Goal: Task Accomplishment & Management: Manage account settings

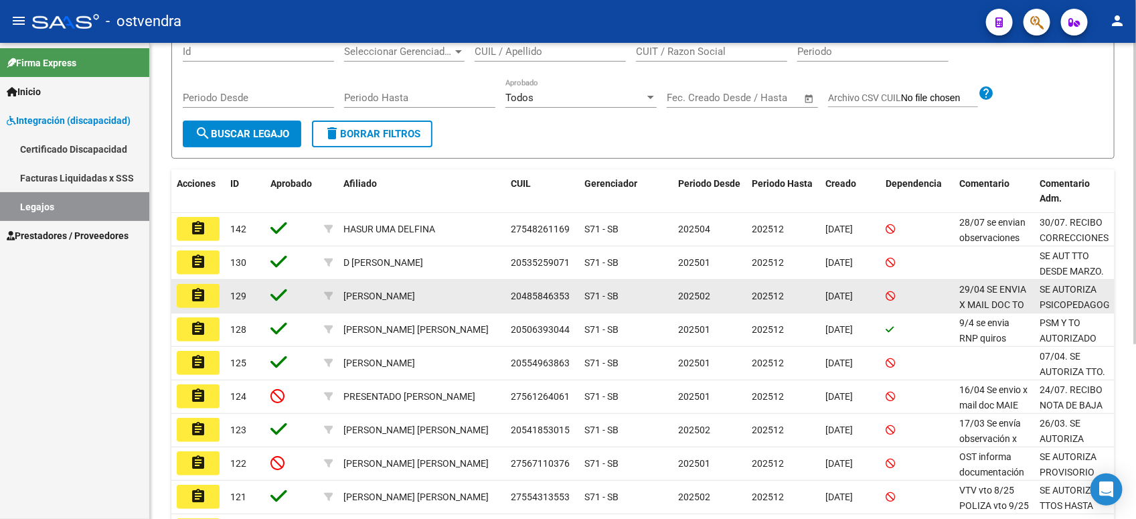
scroll to position [251, 0]
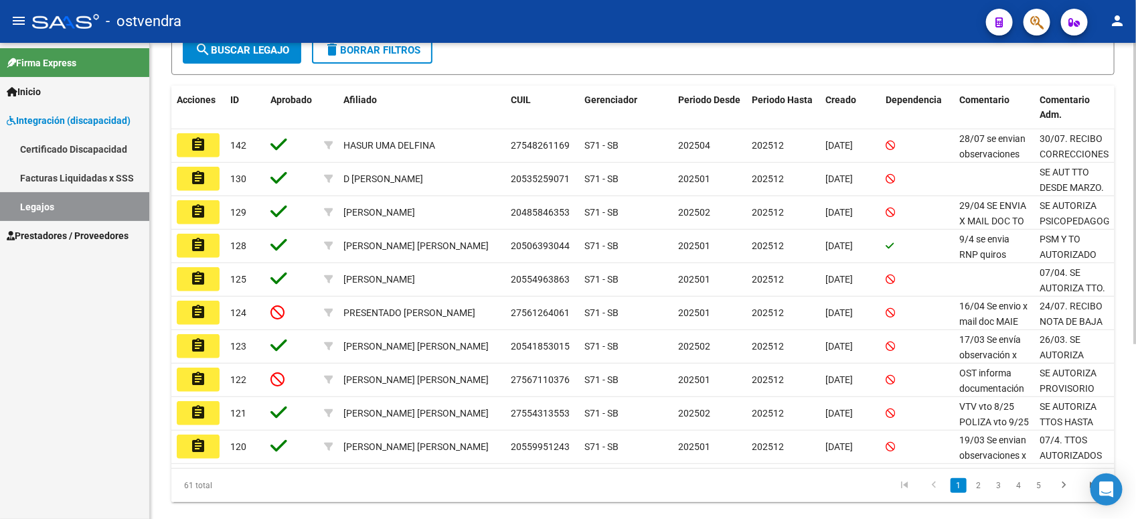
click at [979, 484] on link "2" at bounding box center [978, 485] width 16 height 15
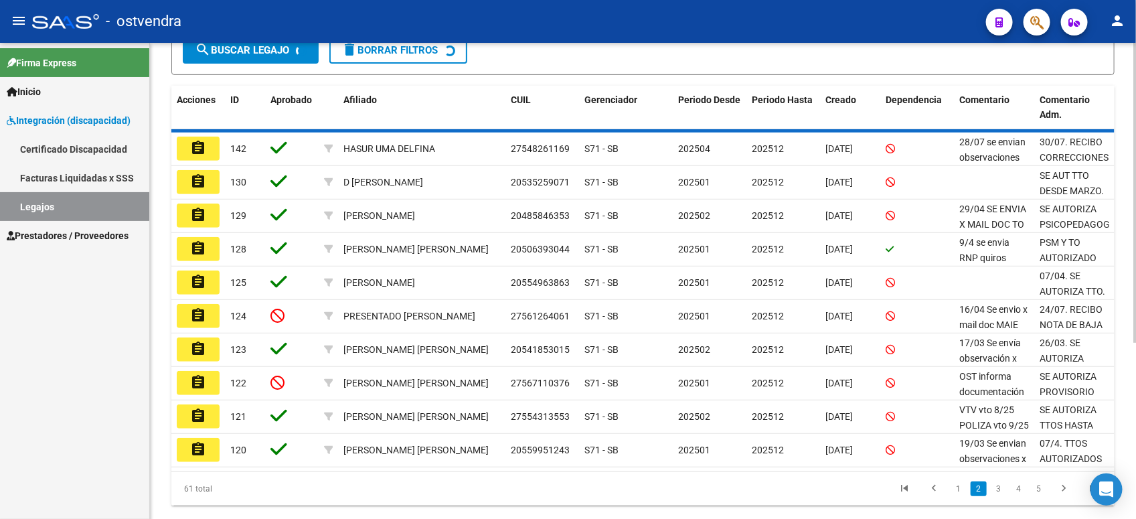
scroll to position [252, 0]
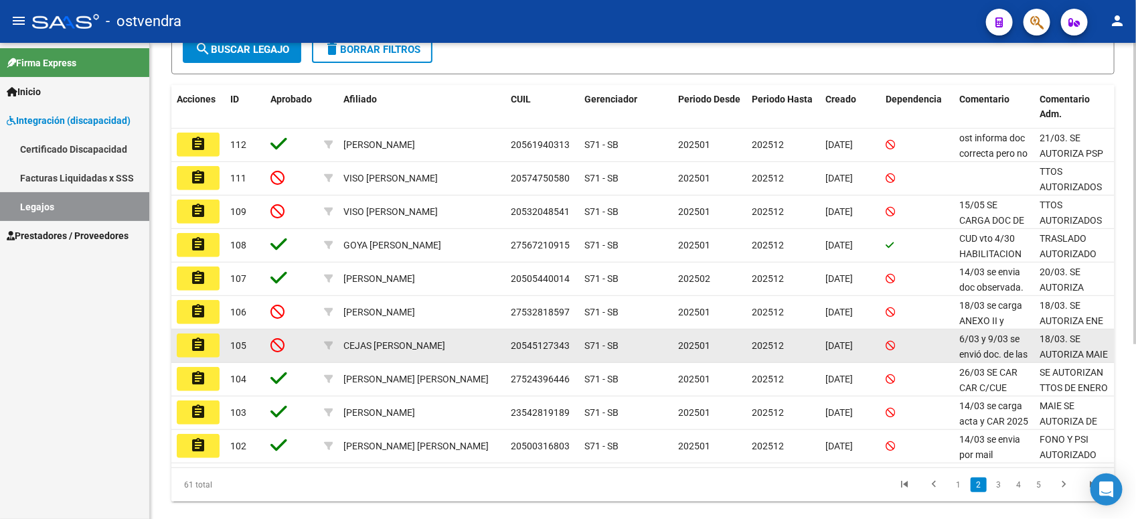
click at [196, 342] on mat-icon "assignment" at bounding box center [198, 345] width 16 height 16
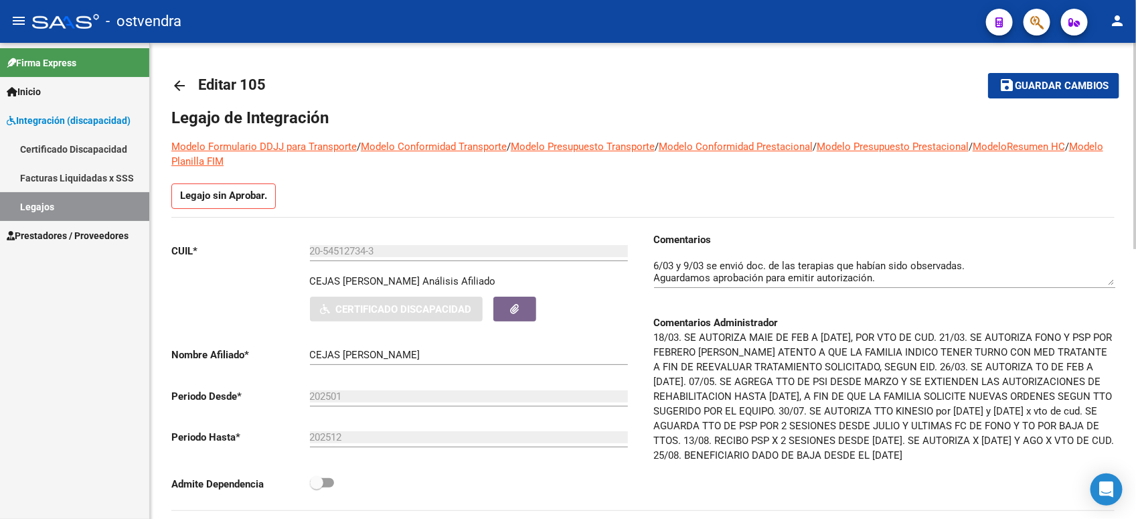
scroll to position [84, 0]
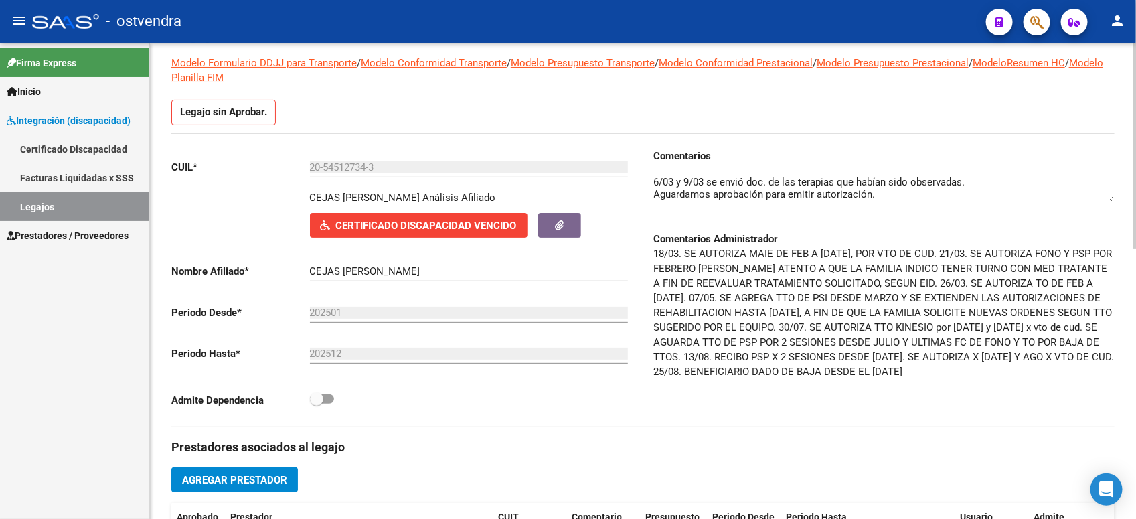
drag, startPoint x: 115, startPoint y: 204, endPoint x: 157, endPoint y: 186, distance: 45.9
click at [117, 201] on link "Legajos" at bounding box center [74, 206] width 149 height 29
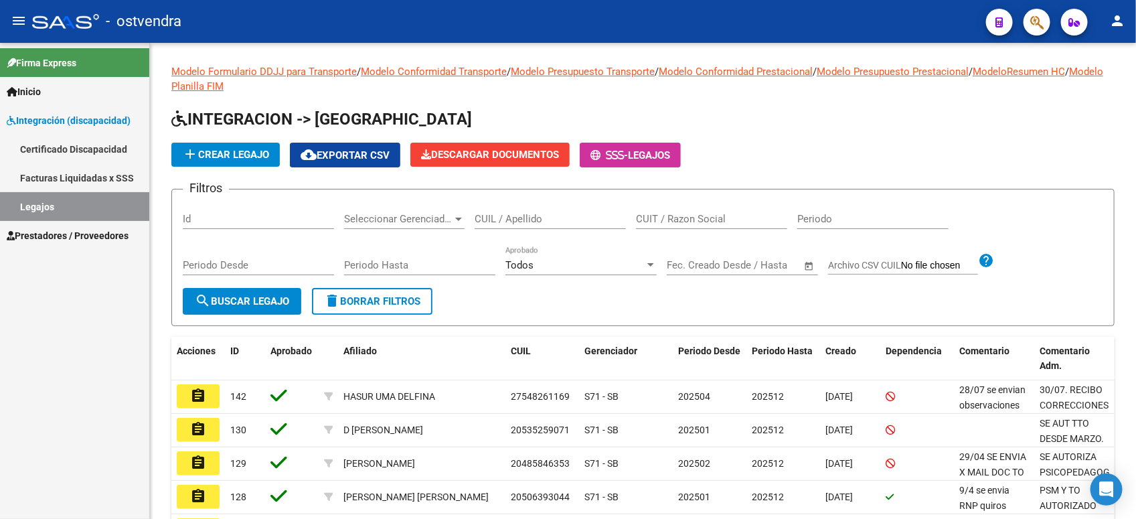
click at [72, 231] on span "Prestadores / Proveedores" at bounding box center [68, 235] width 122 height 15
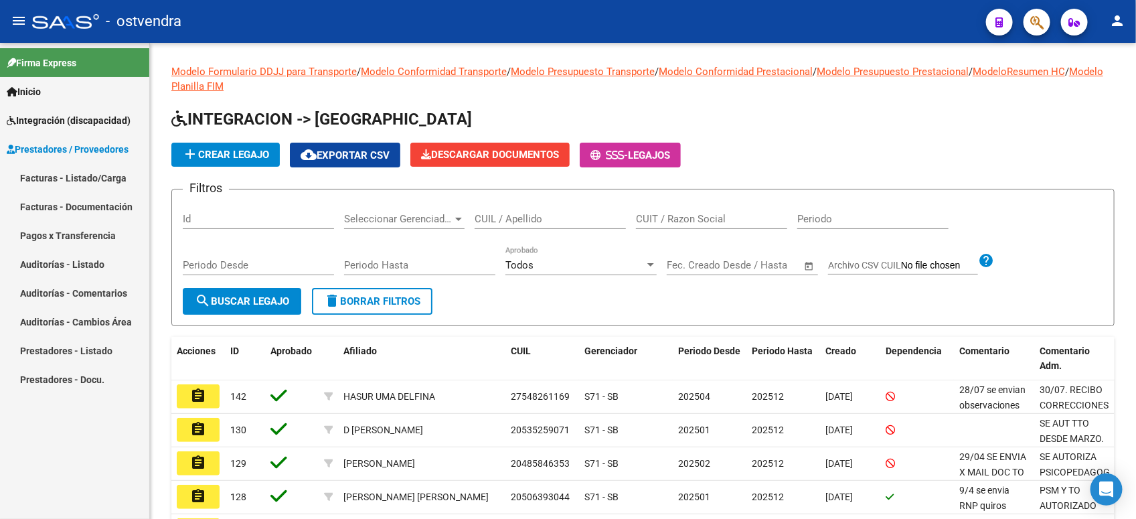
click at [116, 181] on link "Facturas - Listado/Carga" at bounding box center [74, 177] width 149 height 29
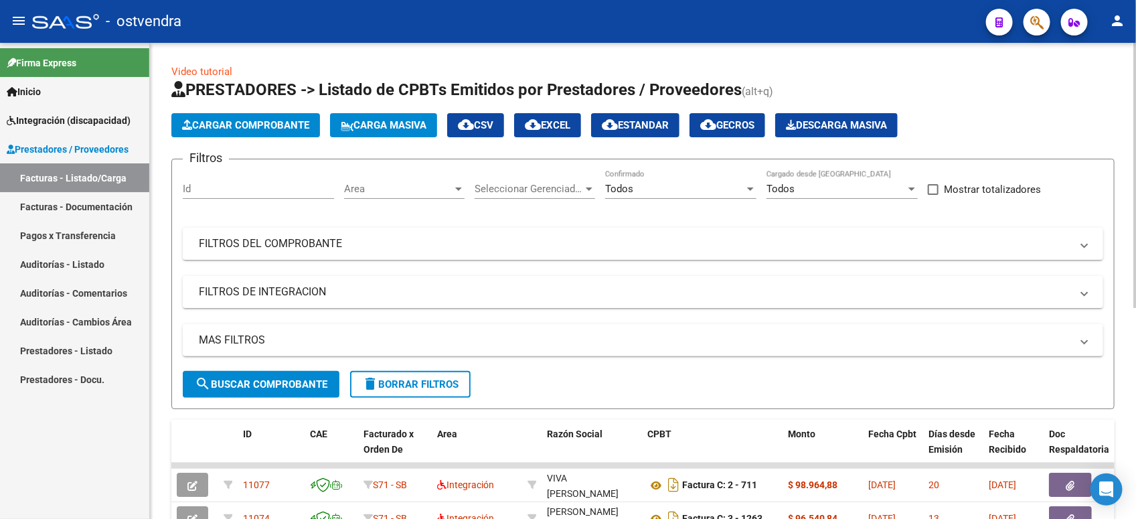
click at [263, 128] on span "Cargar Comprobante" at bounding box center [245, 125] width 127 height 12
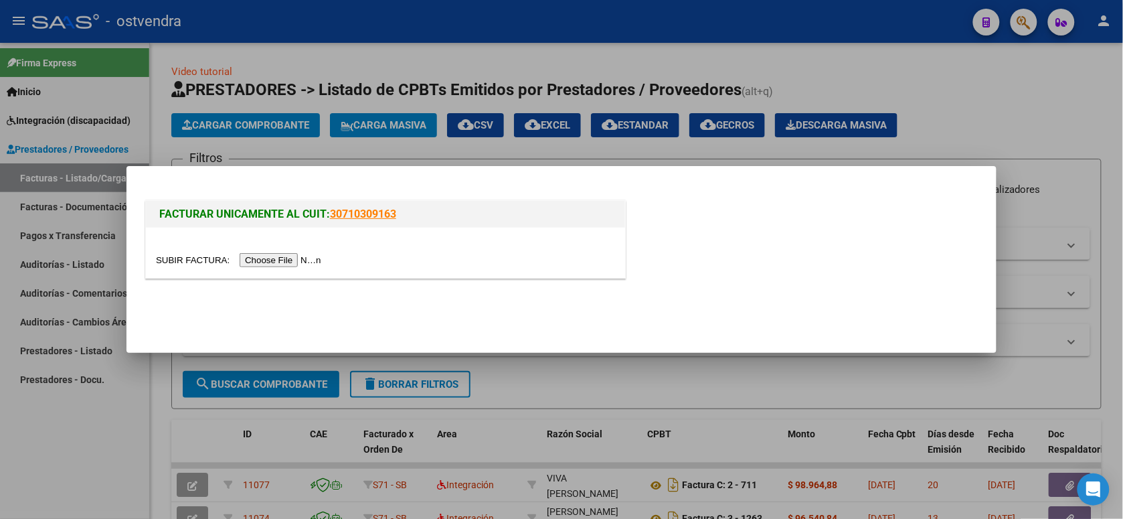
click at [283, 250] on div at bounding box center [385, 253] width 479 height 50
click at [283, 254] on input "file" at bounding box center [240, 260] width 169 height 14
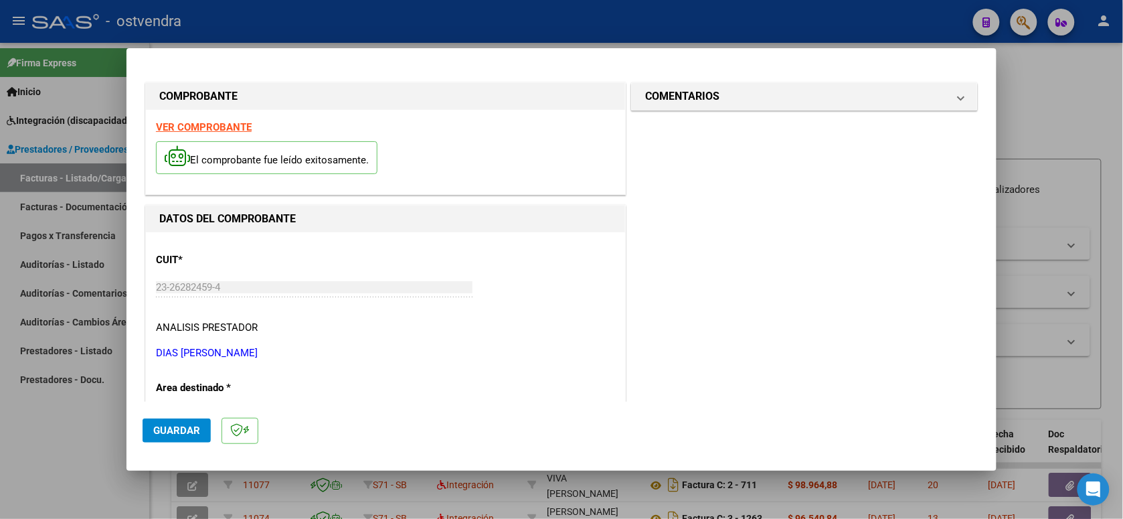
scroll to position [167, 0]
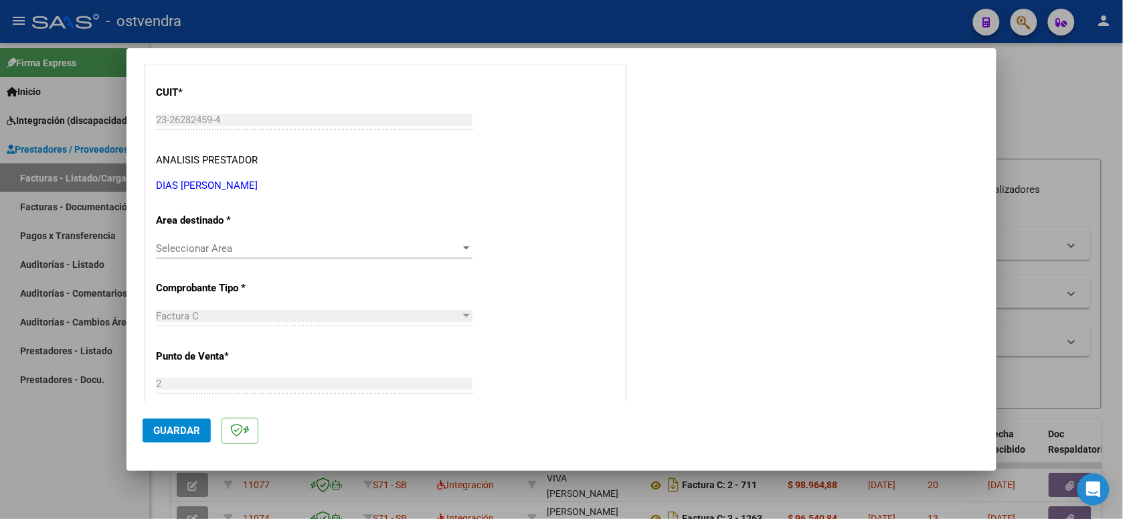
click at [284, 251] on span "Seleccionar Area" at bounding box center [308, 248] width 304 height 12
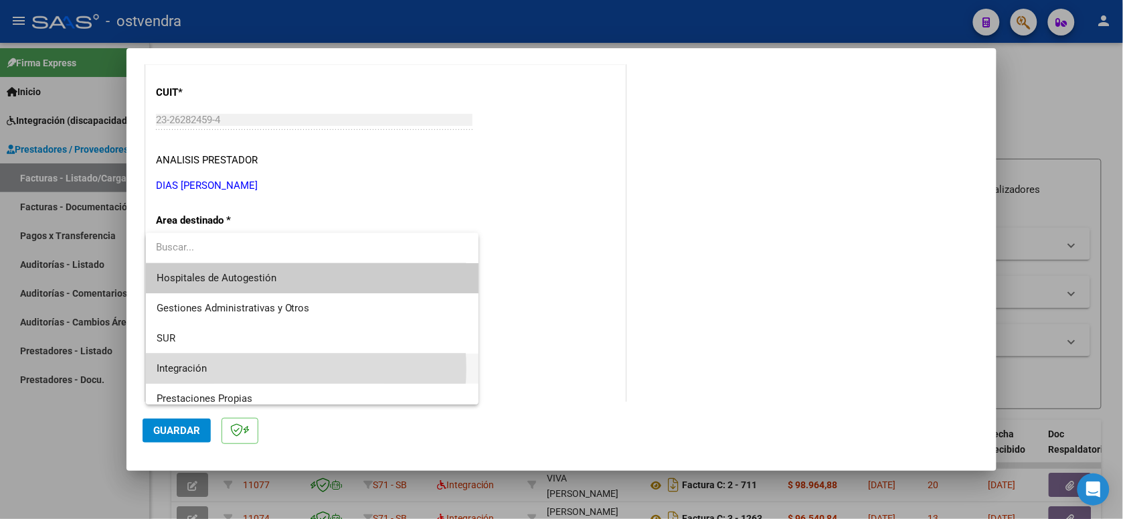
click at [255, 366] on span "Integración" at bounding box center [313, 368] width 312 height 30
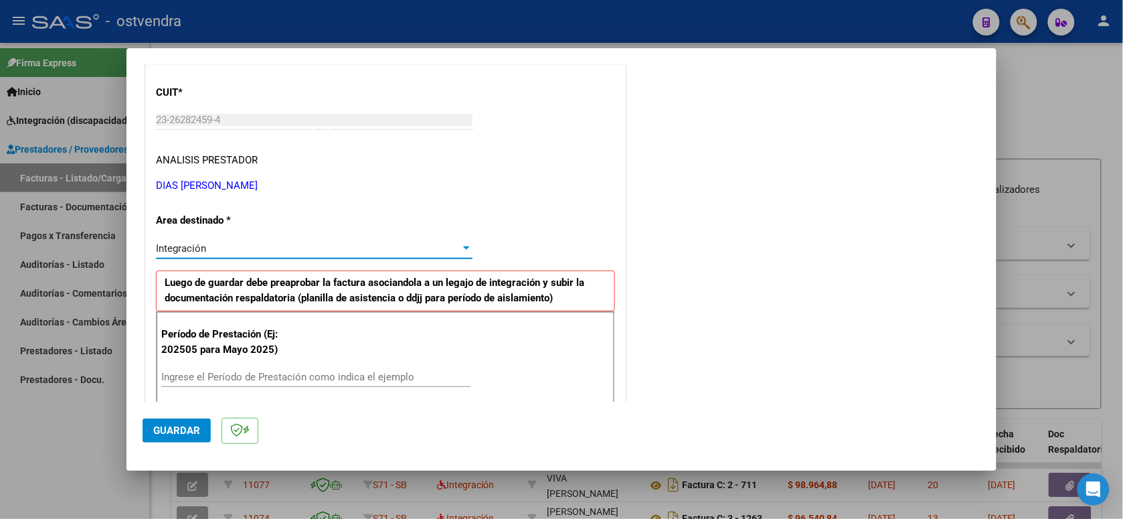
scroll to position [251, 0]
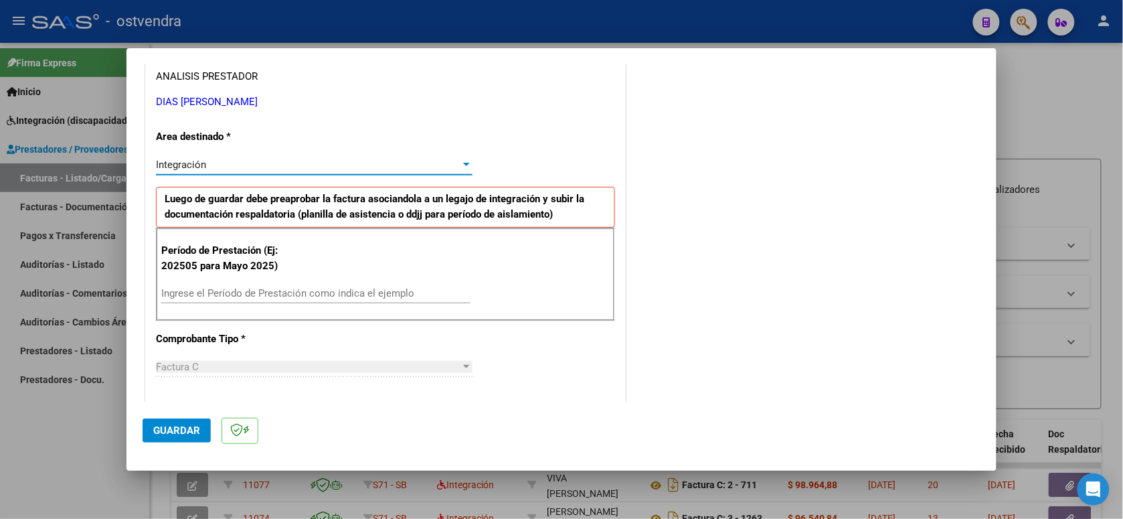
click at [312, 296] on input "Ingrese el Período de Prestación como indica el ejemplo" at bounding box center [315, 293] width 309 height 12
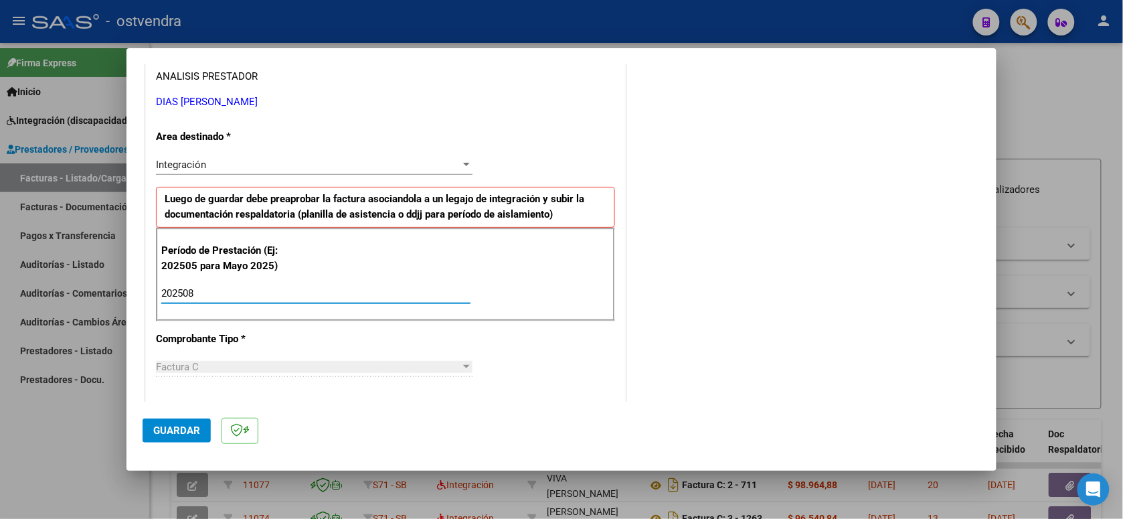
type input "202508"
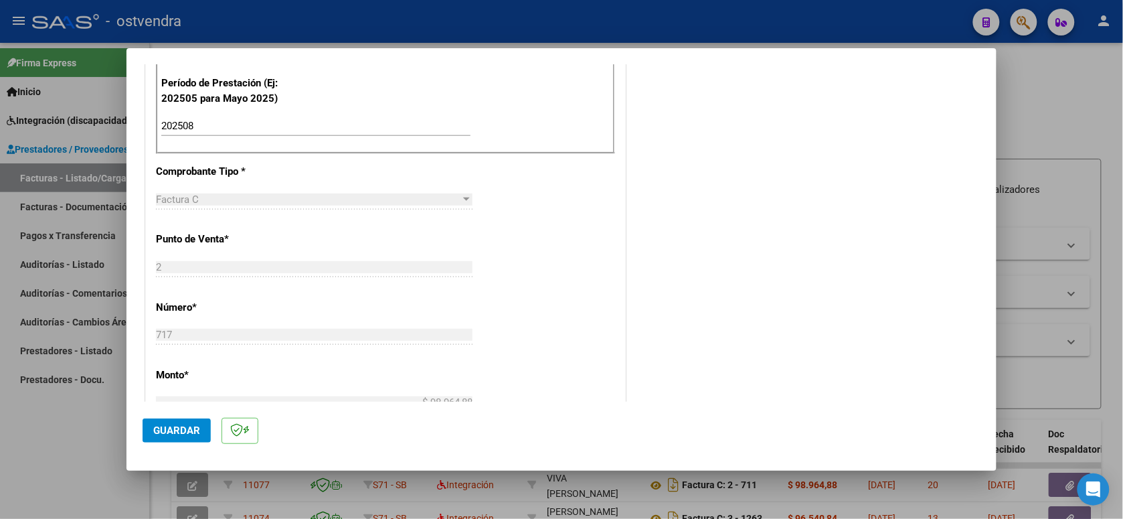
scroll to position [502, 0]
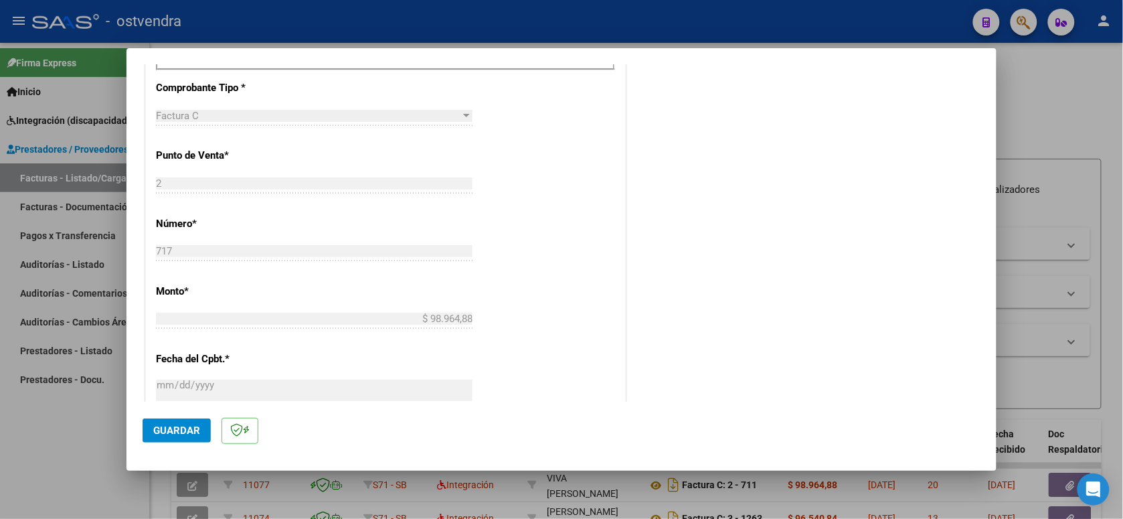
click at [184, 432] on span "Guardar" at bounding box center [176, 430] width 47 height 12
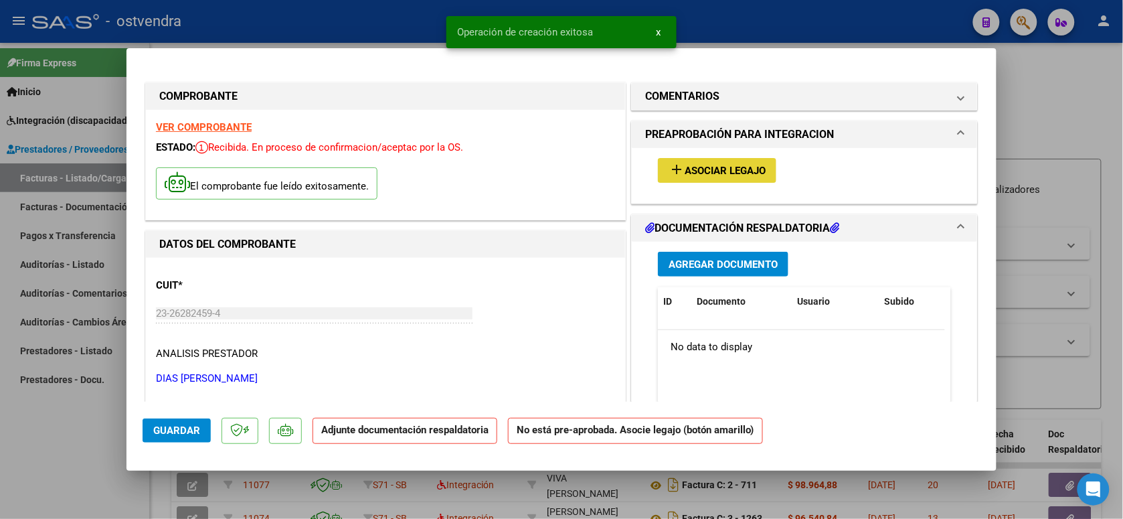
click at [719, 172] on span "Asociar Legajo" at bounding box center [725, 171] width 81 height 12
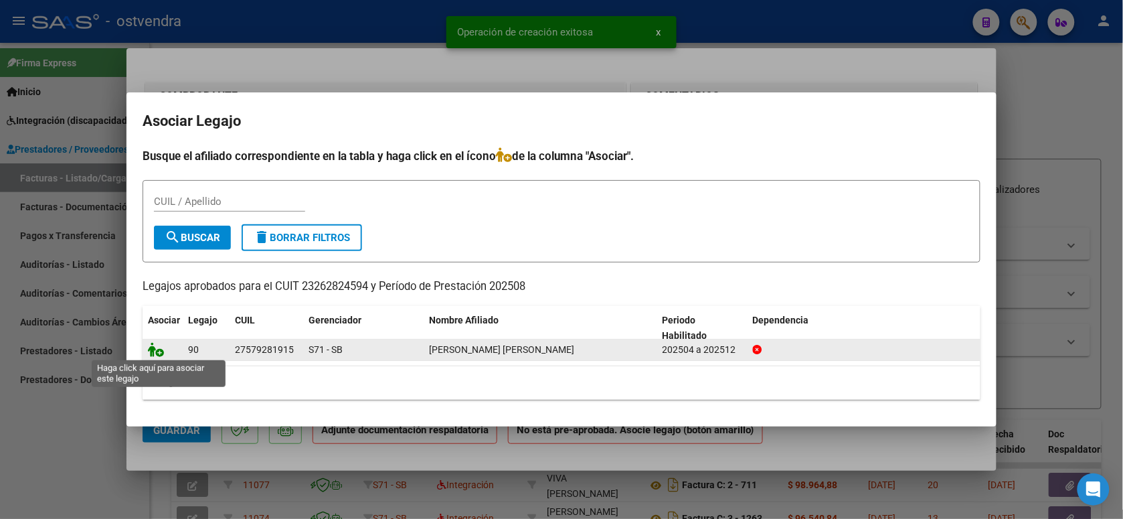
click at [154, 345] on icon at bounding box center [156, 349] width 16 height 15
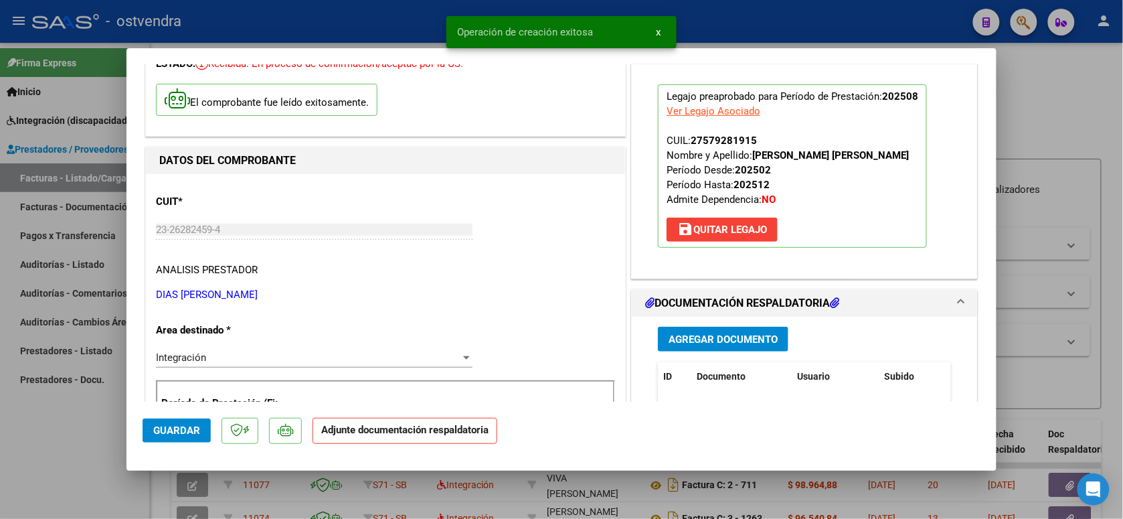
scroll to position [167, 0]
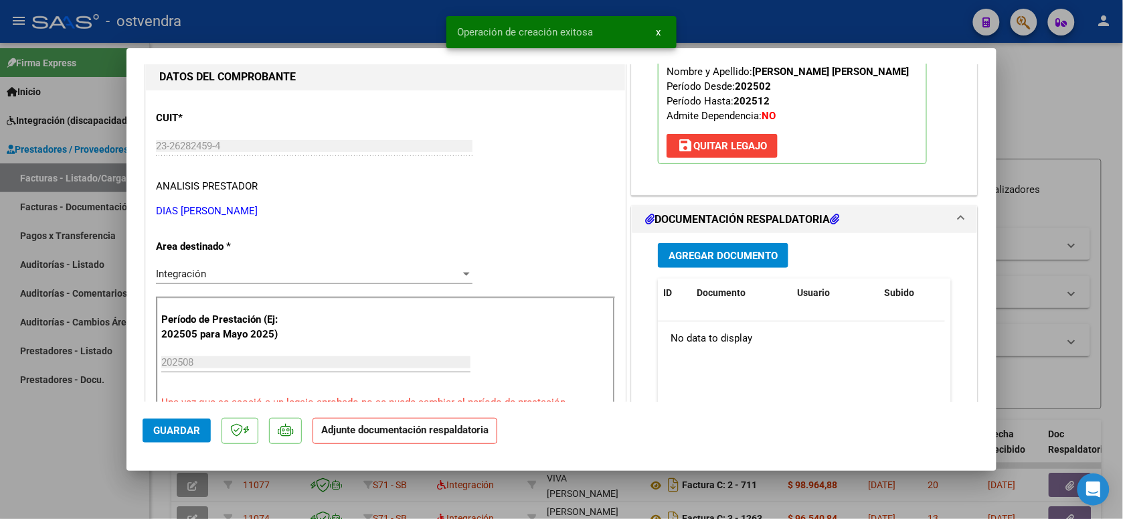
click at [757, 253] on span "Agregar Documento" at bounding box center [723, 256] width 109 height 12
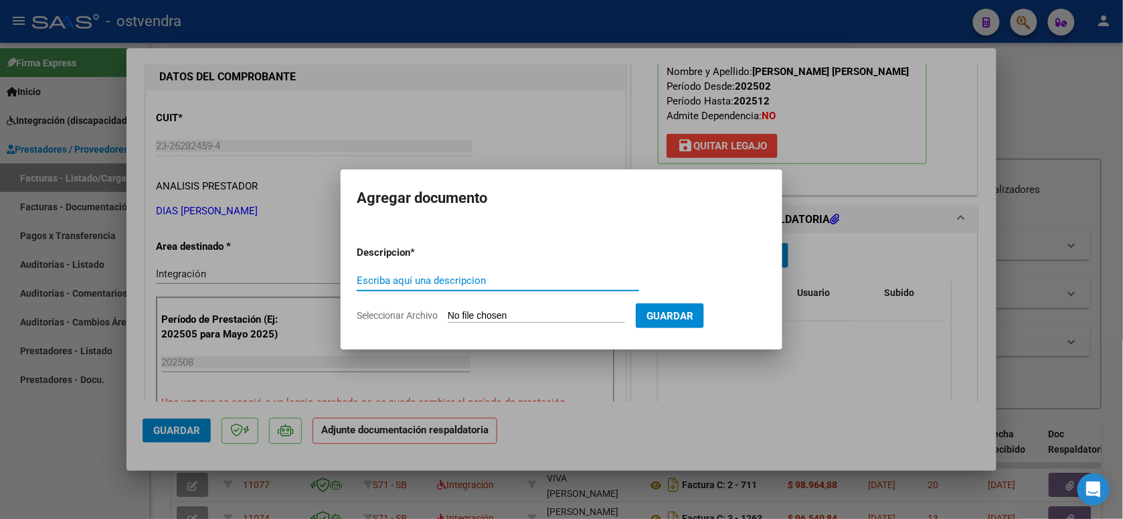
click at [501, 318] on input "Seleccionar Archivo" at bounding box center [536, 316] width 177 height 13
type input "C:\fakepath\ASISTENCIA C-2-717.pdf"
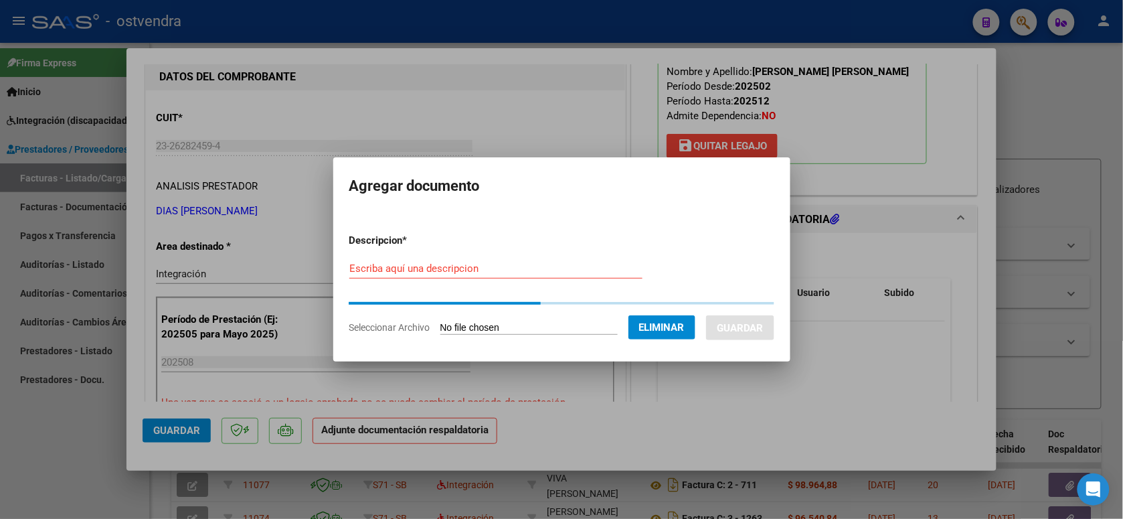
click at [424, 258] on div "Escriba aquí una descripcion" at bounding box center [495, 268] width 293 height 20
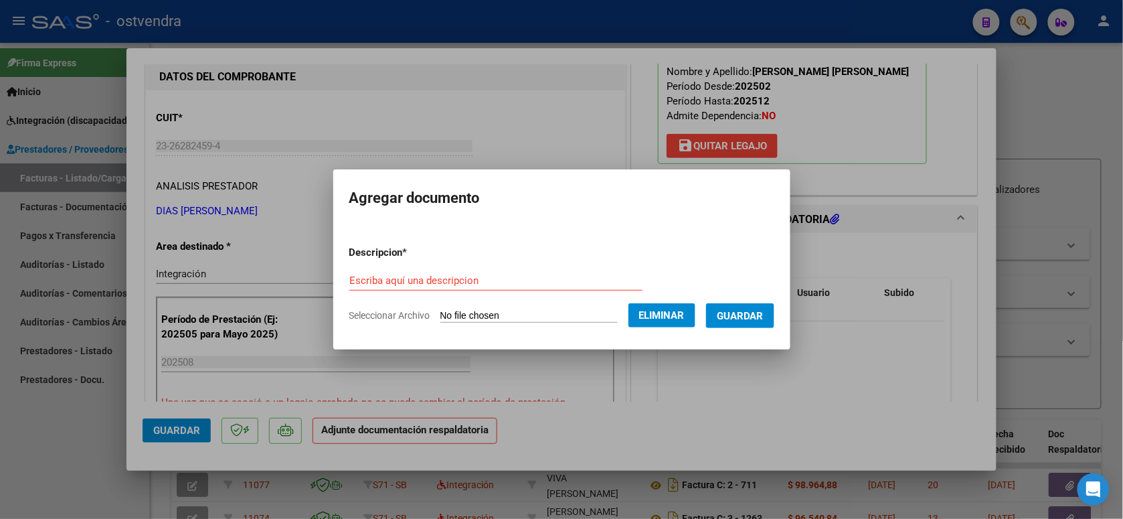
click at [426, 272] on div "Escriba aquí una descripcion" at bounding box center [495, 280] width 293 height 20
click at [432, 279] on input "Escriba aquí una descripcion" at bounding box center [495, 280] width 293 height 12
type input "PLANILLA DE ASISTENCIA"
click at [760, 310] on span "Guardar" at bounding box center [740, 316] width 47 height 12
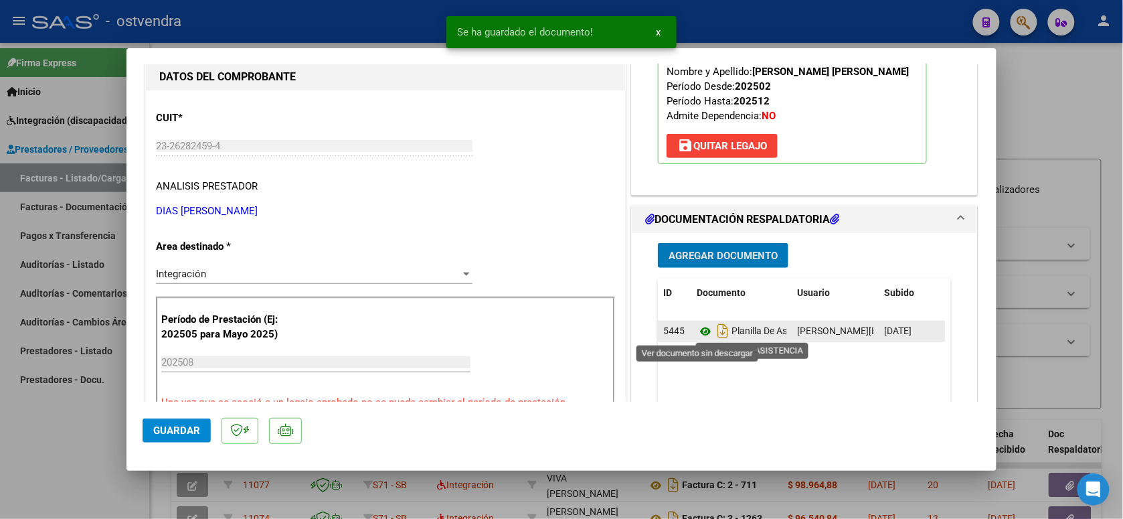
click at [699, 330] on icon at bounding box center [705, 331] width 17 height 16
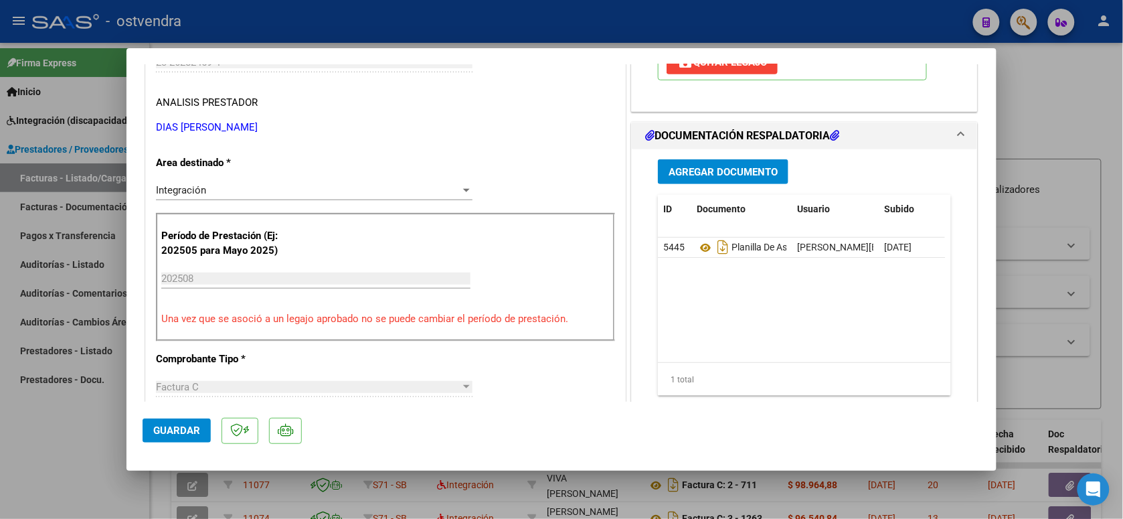
scroll to position [335, 0]
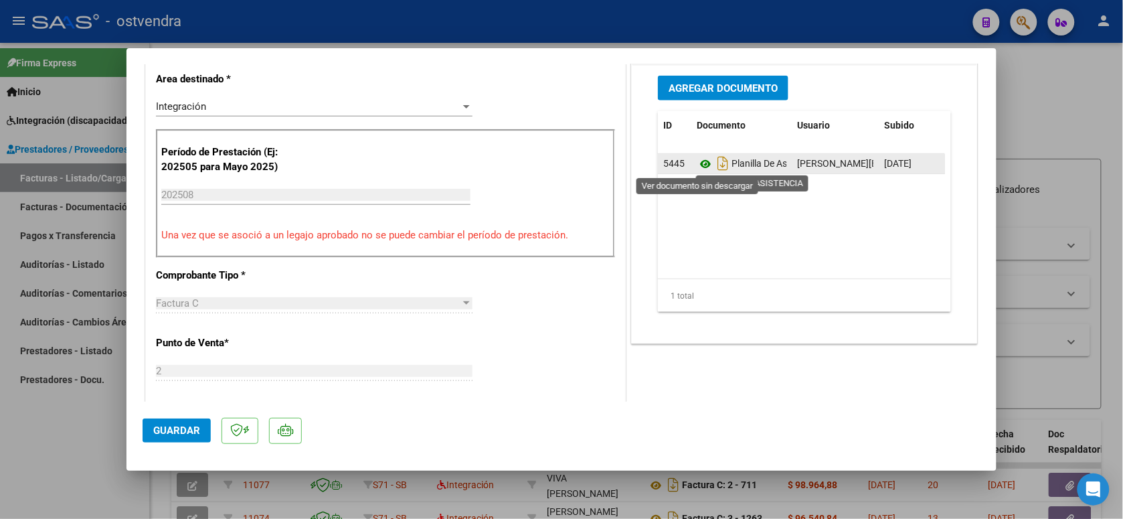
click at [701, 163] on icon at bounding box center [705, 164] width 17 height 16
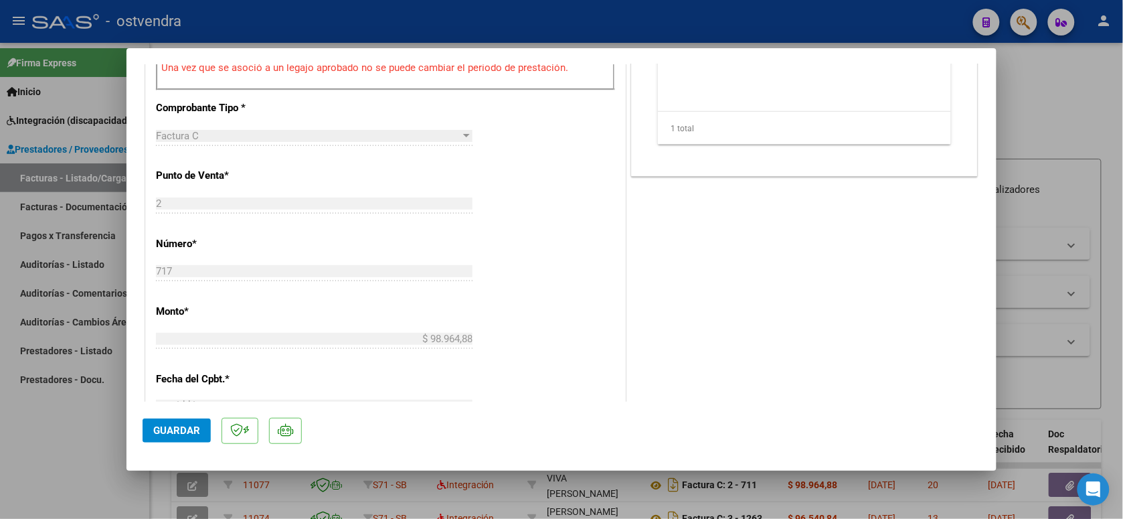
scroll to position [586, 0]
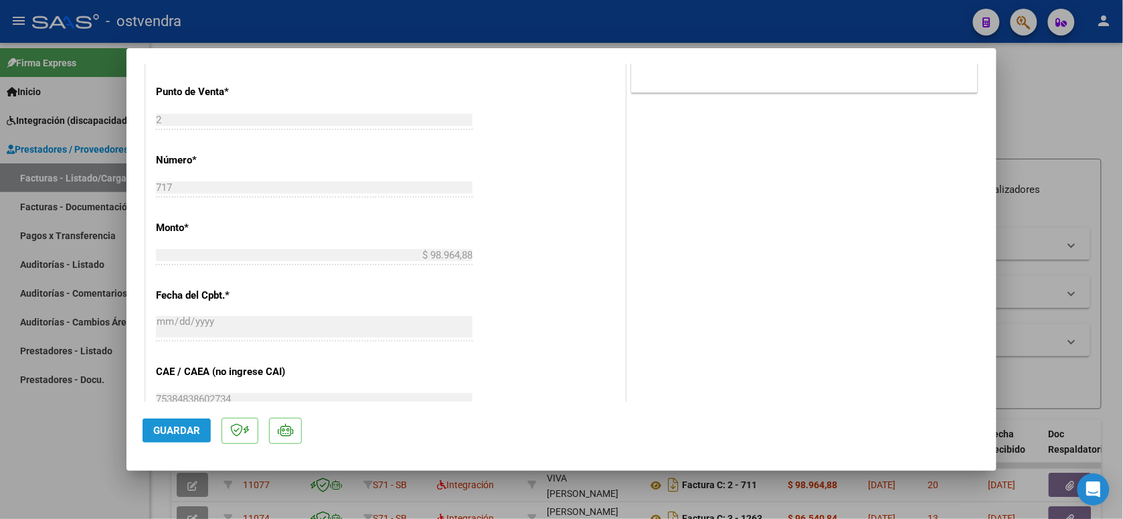
click at [203, 428] on button "Guardar" at bounding box center [177, 430] width 68 height 24
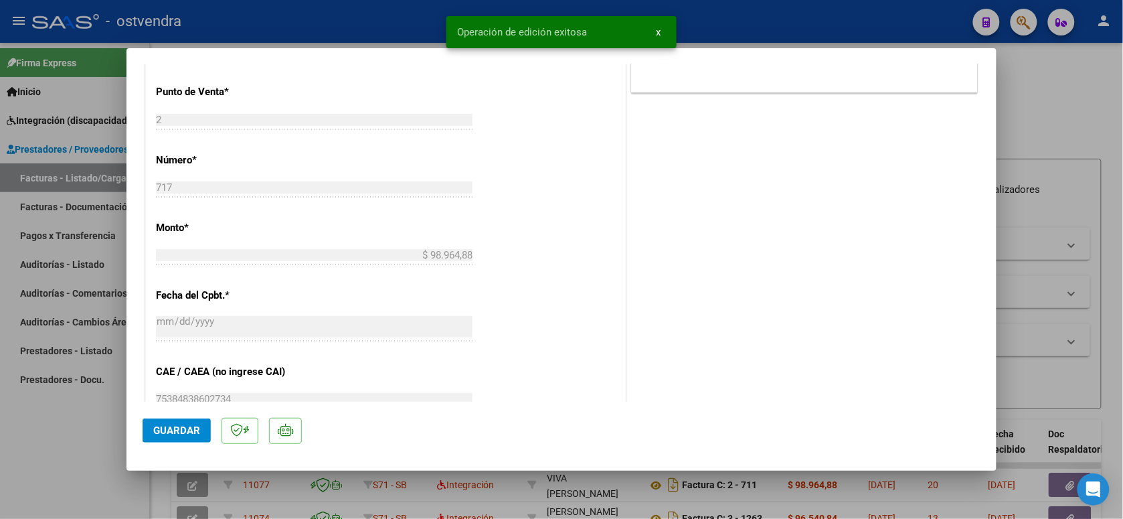
click at [379, 27] on div at bounding box center [561, 259] width 1123 height 519
type input "$ 0,00"
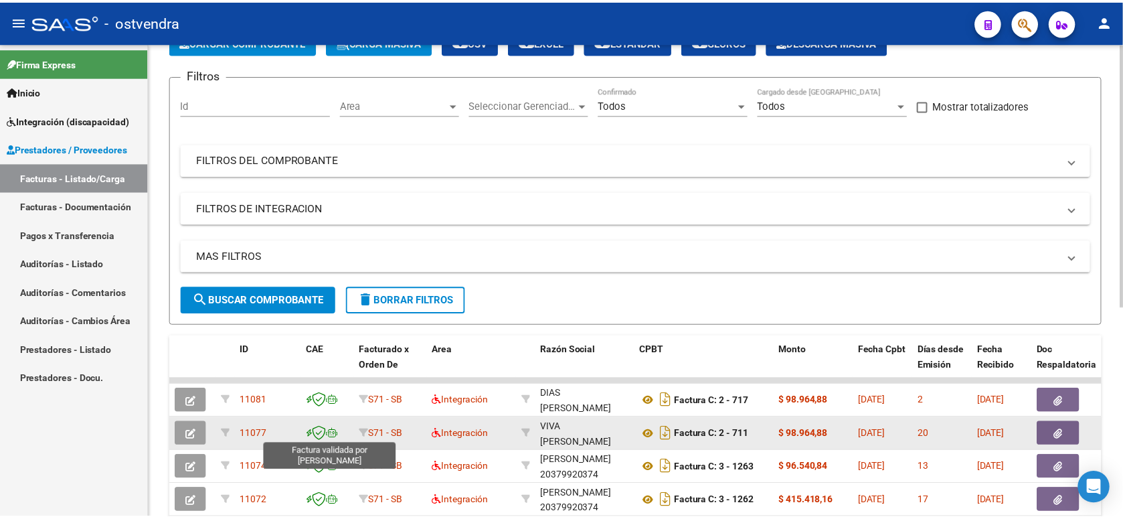
scroll to position [0, 0]
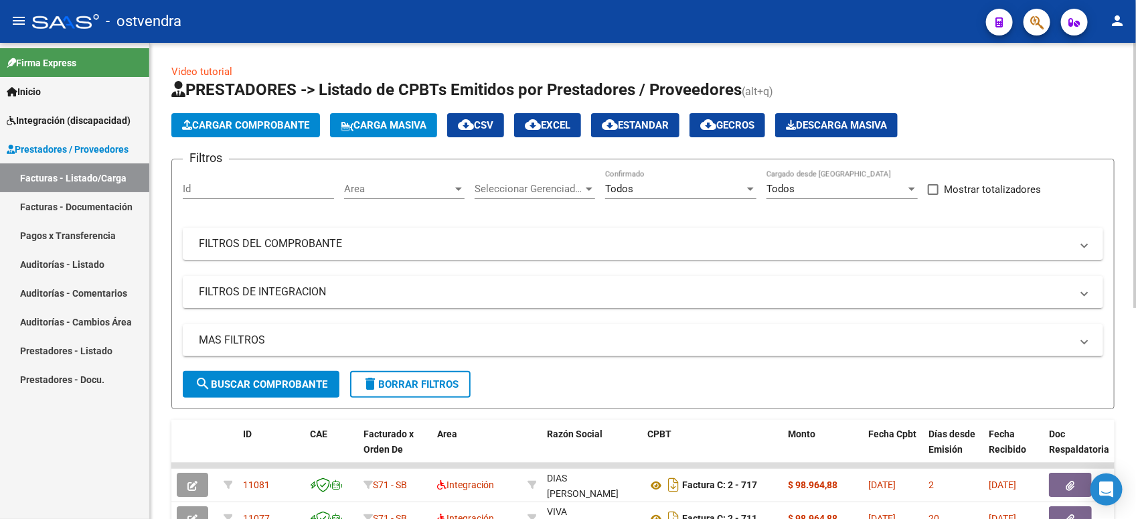
click at [271, 130] on button "Cargar Comprobante" at bounding box center [245, 125] width 149 height 24
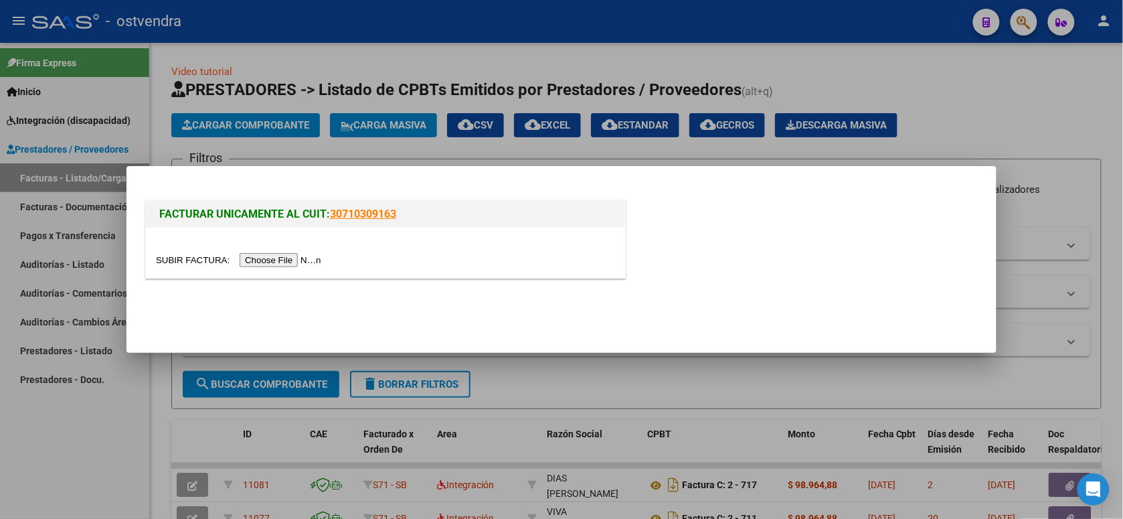
click at [290, 260] on input "file" at bounding box center [240, 260] width 169 height 14
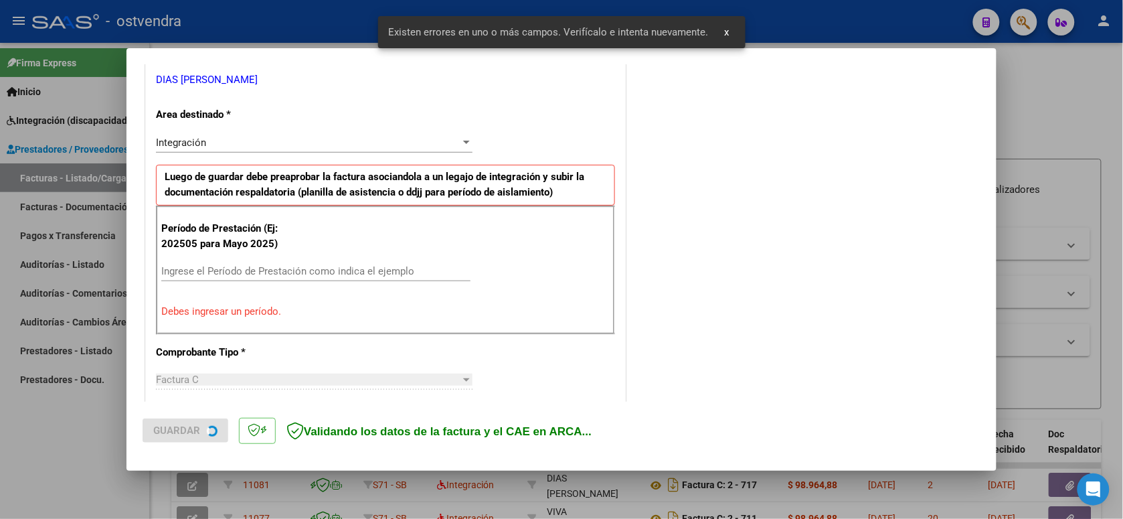
scroll to position [298, 0]
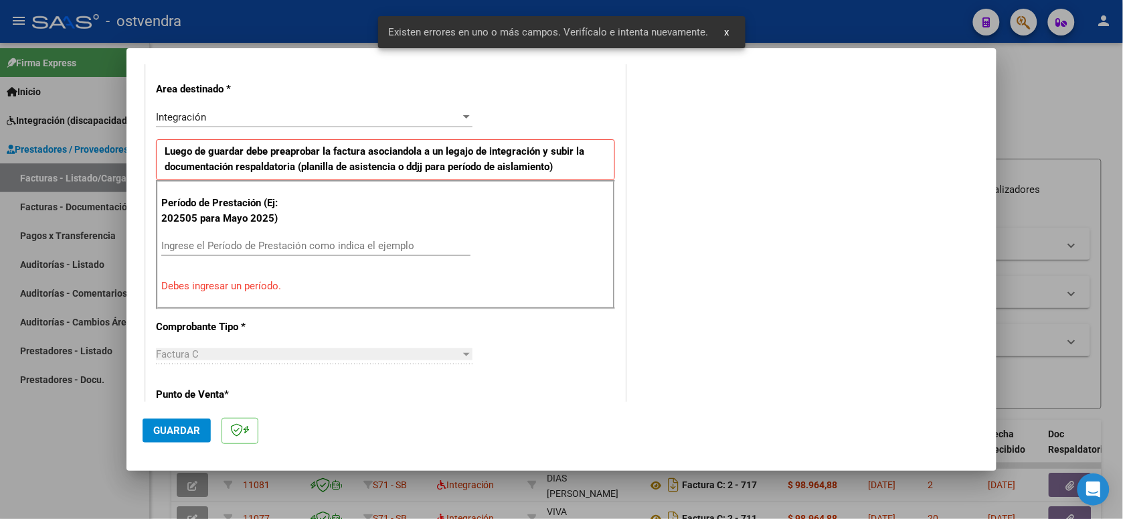
click at [385, 249] on input "Ingrese el Período de Prestación como indica el ejemplo" at bounding box center [315, 246] width 309 height 12
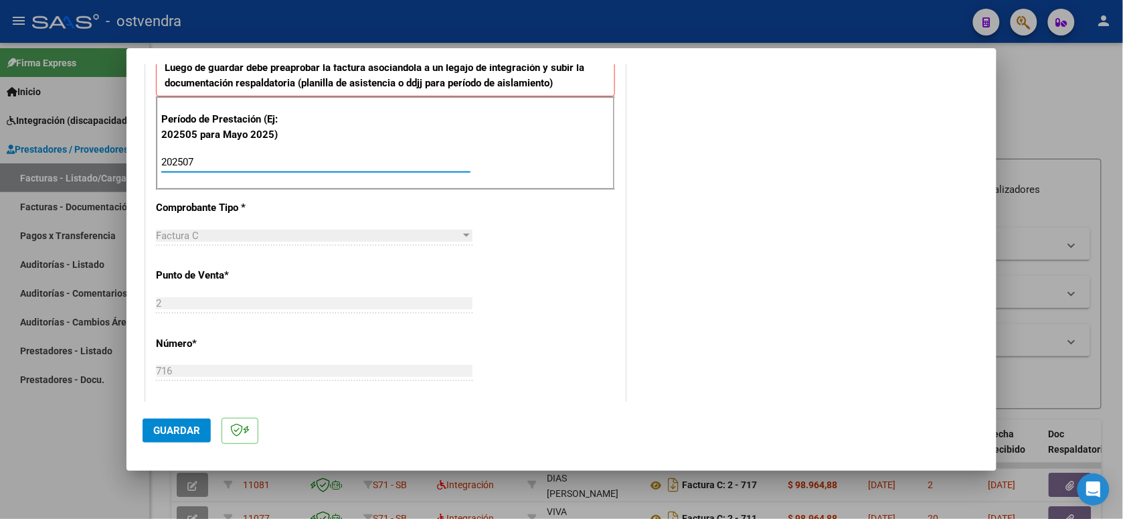
scroll to position [466, 0]
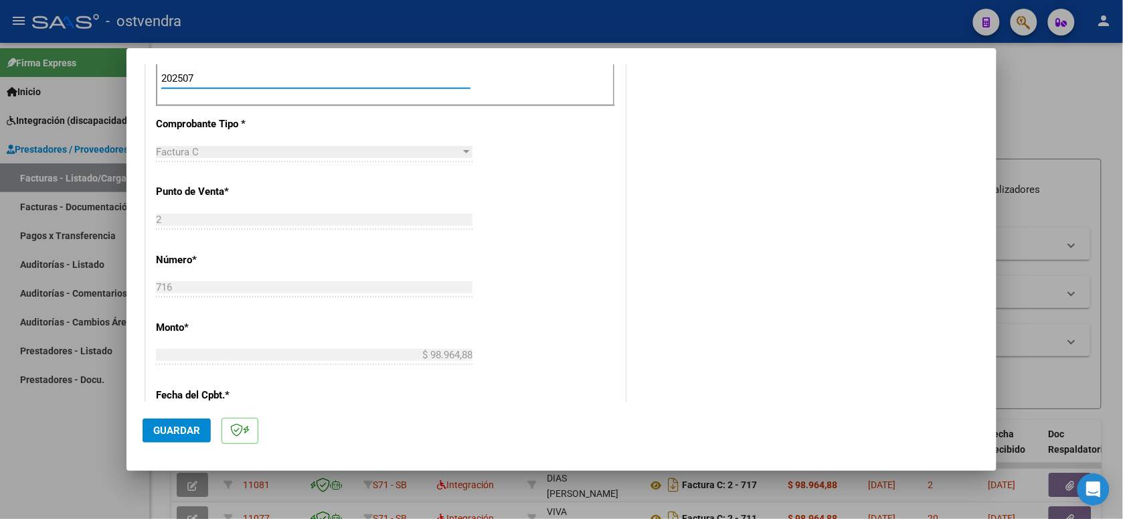
type input "202507"
click at [181, 430] on span "Guardar" at bounding box center [176, 430] width 47 height 12
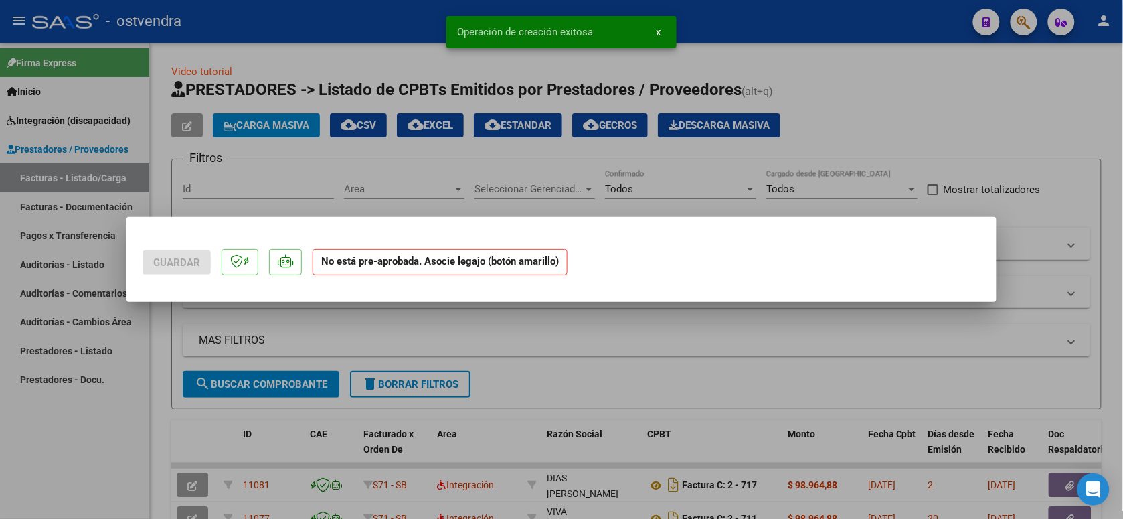
scroll to position [0, 0]
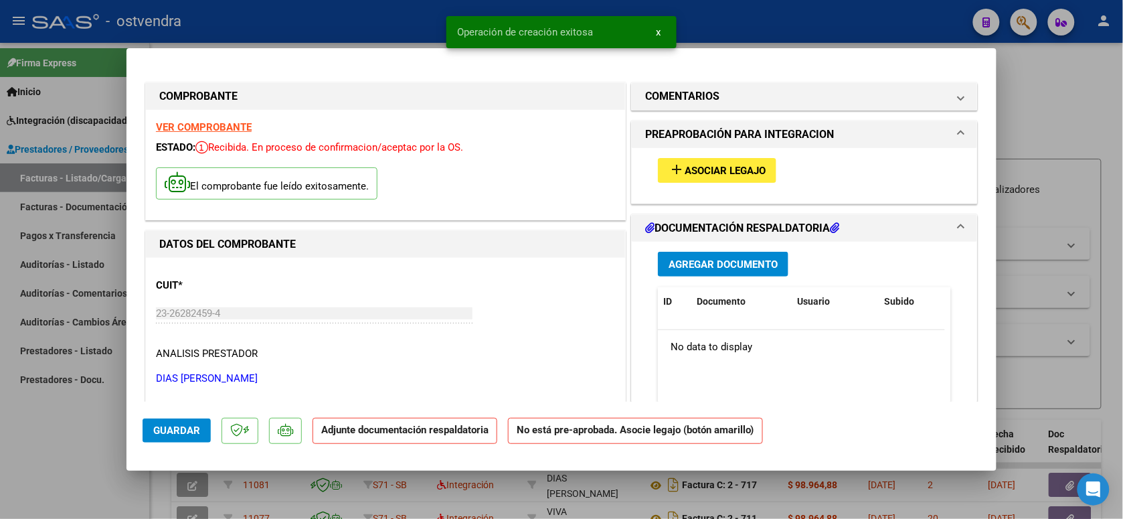
click at [721, 177] on button "add Asociar Legajo" at bounding box center [717, 170] width 118 height 25
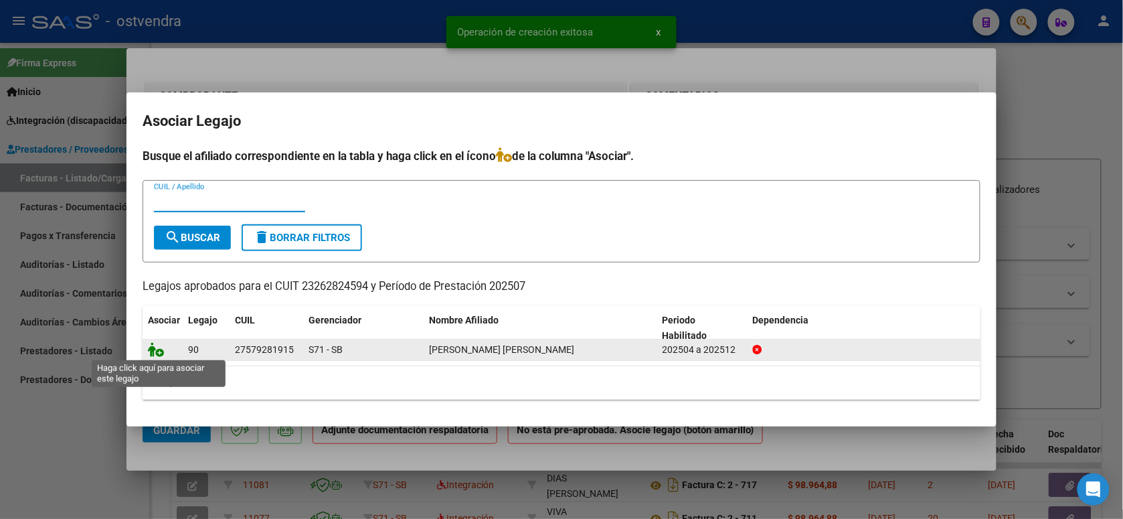
click at [159, 355] on icon at bounding box center [156, 349] width 16 height 15
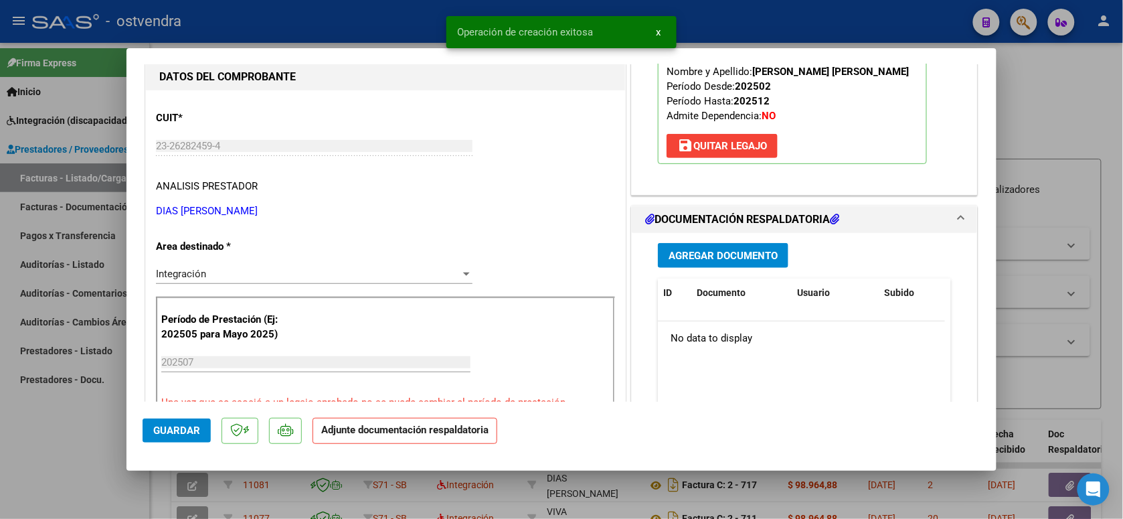
scroll to position [251, 0]
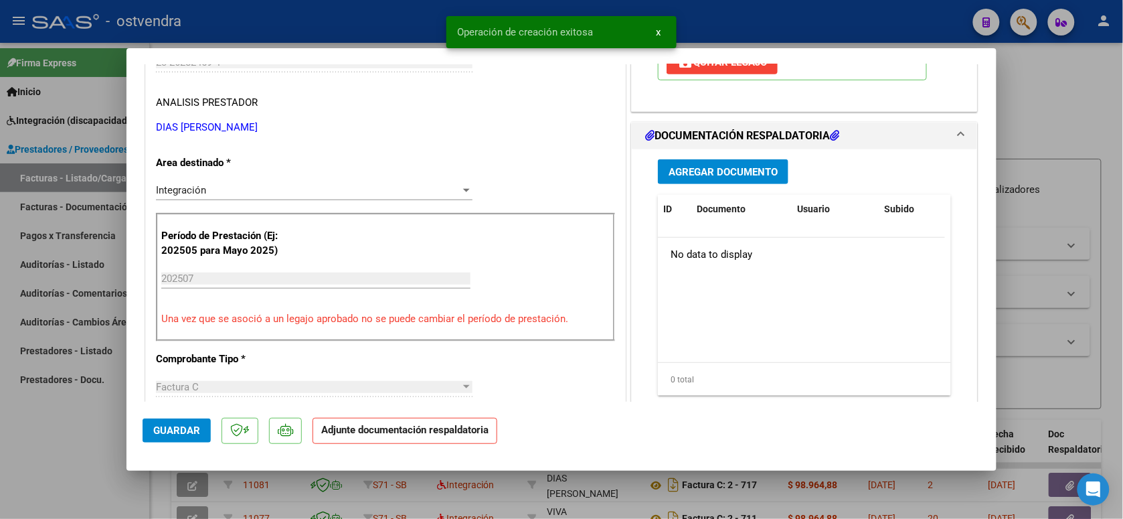
click at [747, 176] on span "Agregar Documento" at bounding box center [723, 172] width 109 height 12
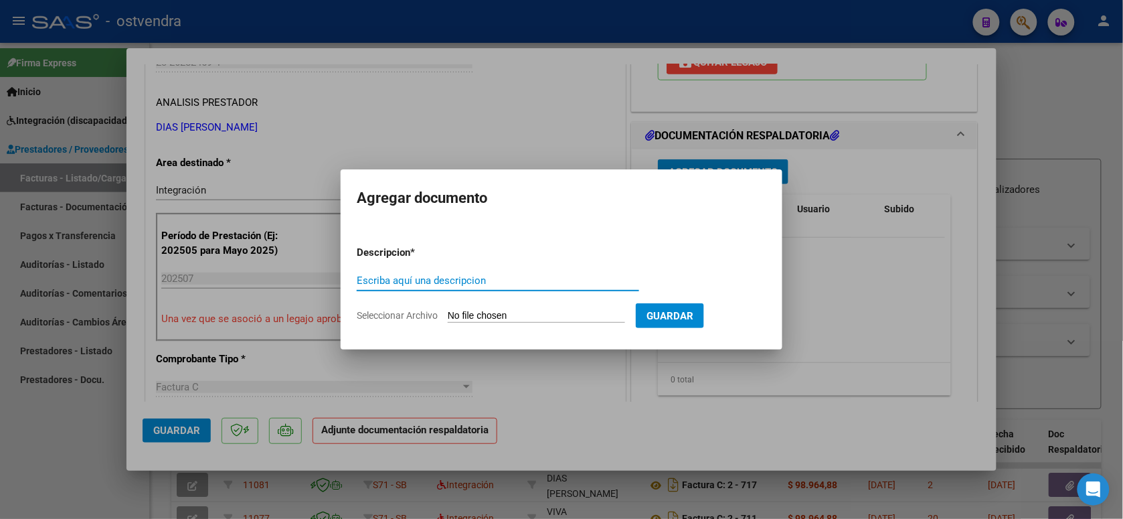
click at [496, 317] on input "Seleccionar Archivo" at bounding box center [536, 316] width 177 height 13
type input "C:\fakepath\ASISTENCIA C-2-716.pdf"
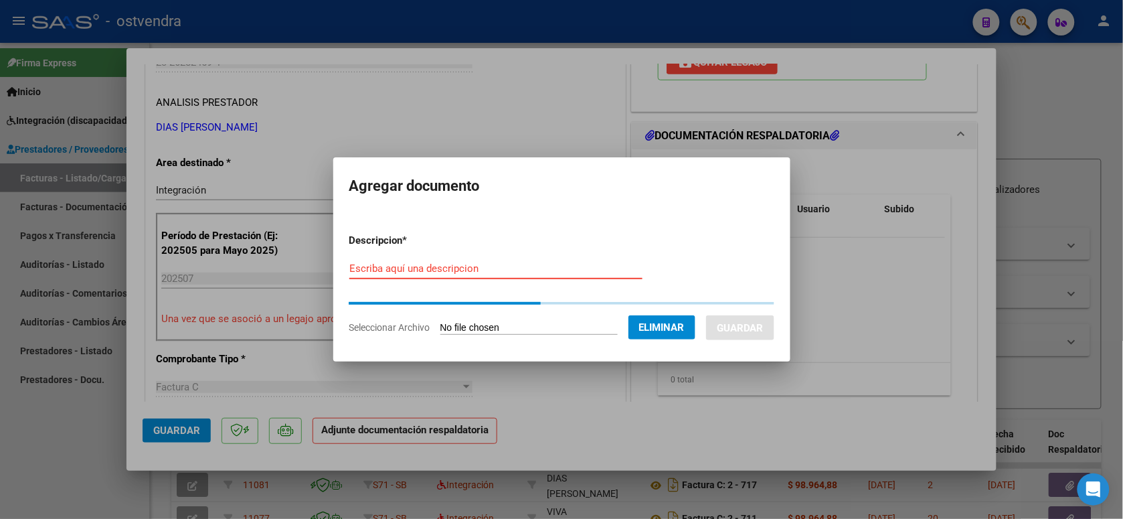
click at [491, 271] on input "Escriba aquí una descripcion" at bounding box center [495, 268] width 293 height 12
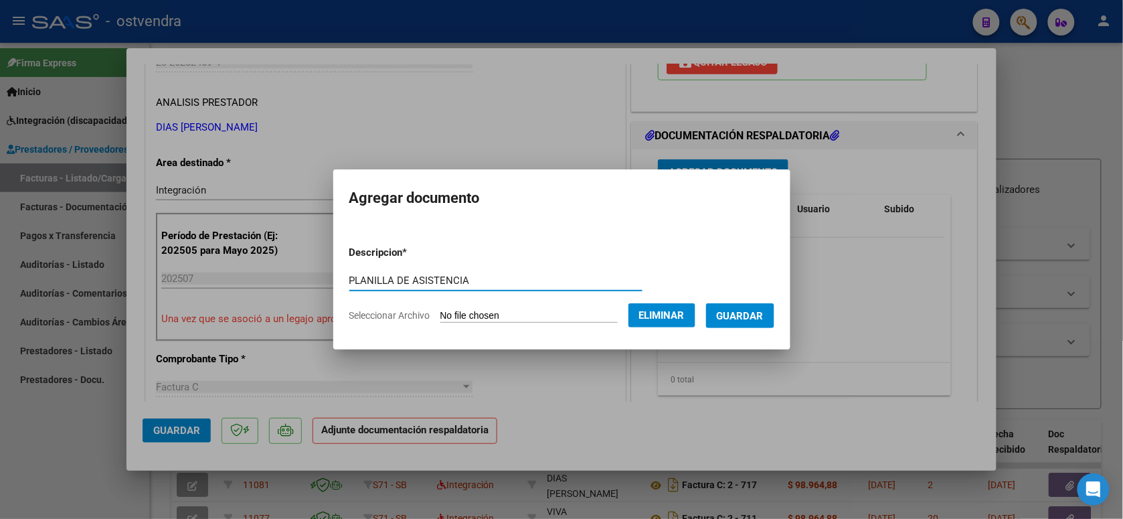
type input "PLANILLA DE ASISTENCIA"
click at [758, 311] on span "Guardar" at bounding box center [740, 316] width 47 height 12
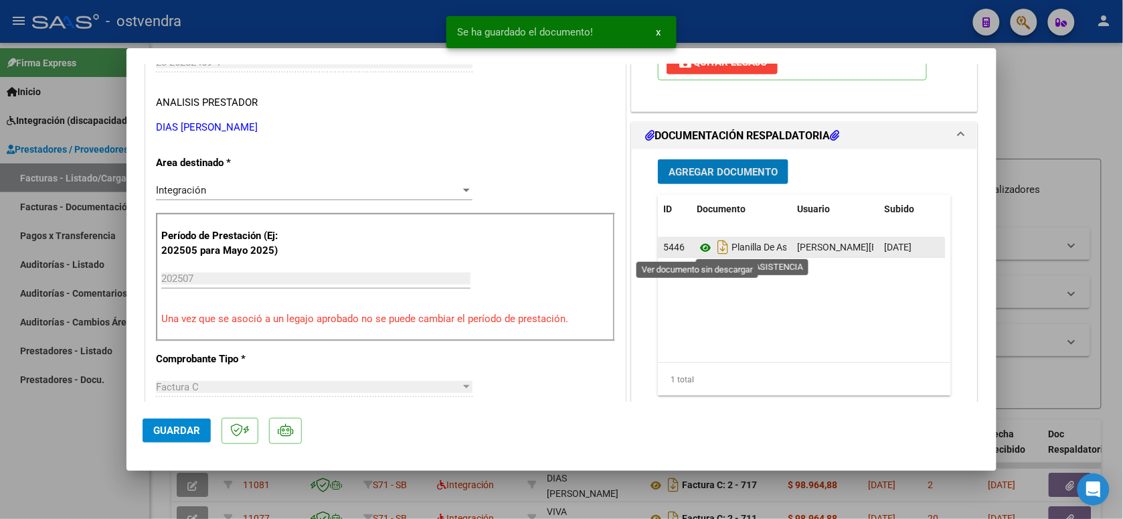
click at [701, 252] on icon at bounding box center [705, 248] width 17 height 16
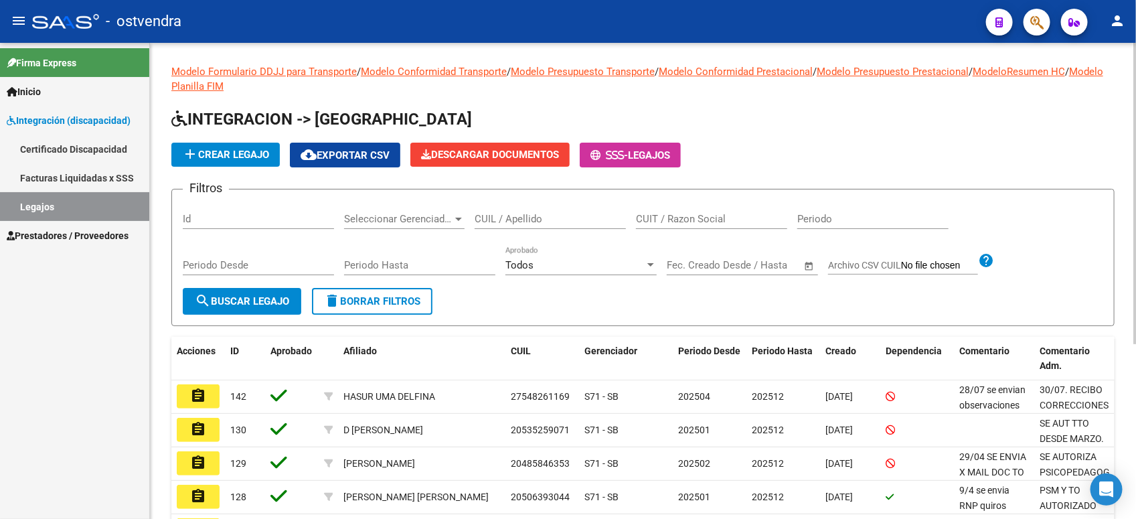
scroll to position [167, 0]
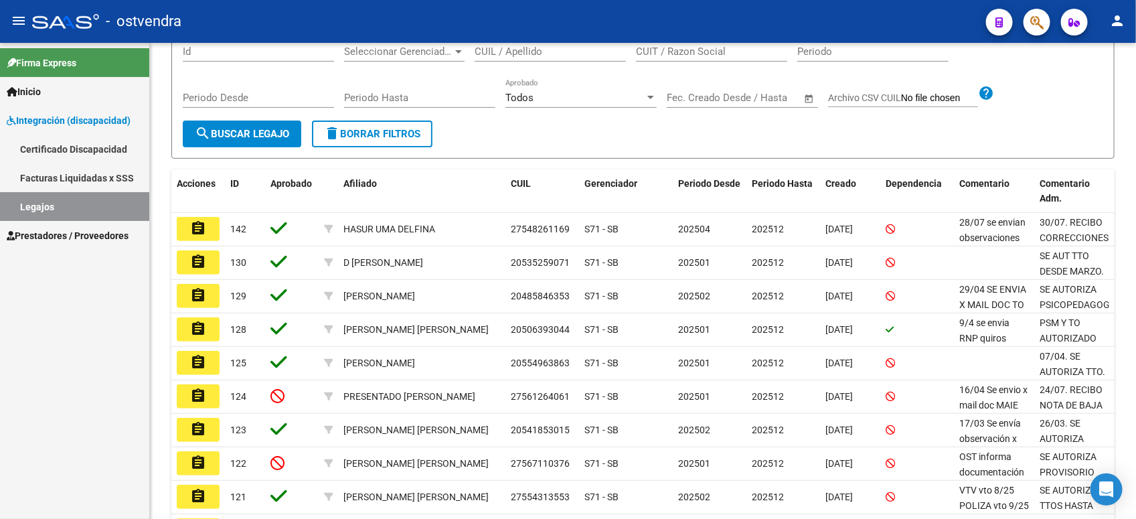
click at [77, 229] on span "Prestadores / Proveedores" at bounding box center [68, 235] width 122 height 15
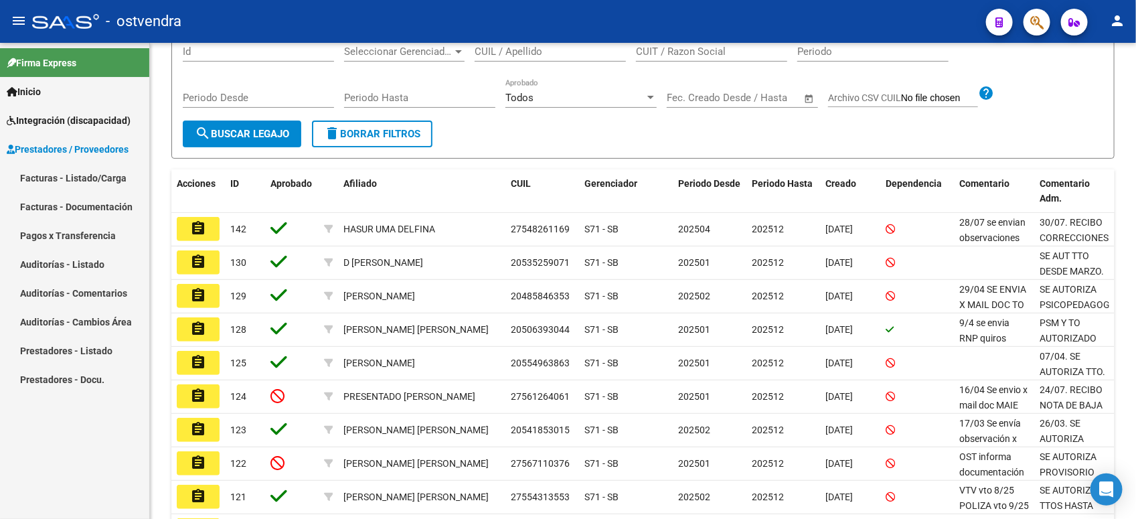
click at [98, 179] on link "Facturas - Listado/Carga" at bounding box center [74, 177] width 149 height 29
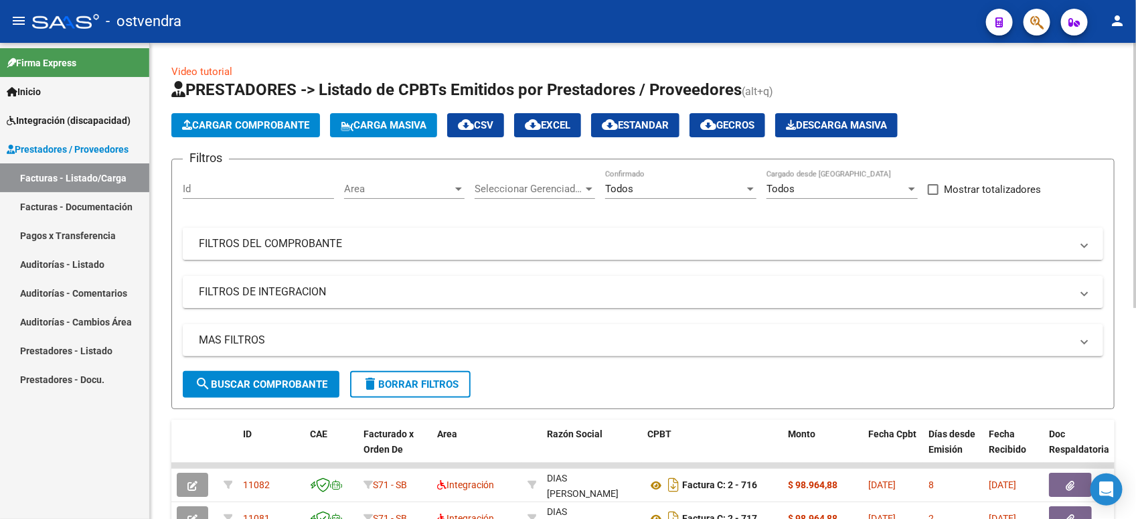
click at [219, 238] on mat-panel-title "FILTROS DEL COMPROBANTE" at bounding box center [635, 243] width 872 height 15
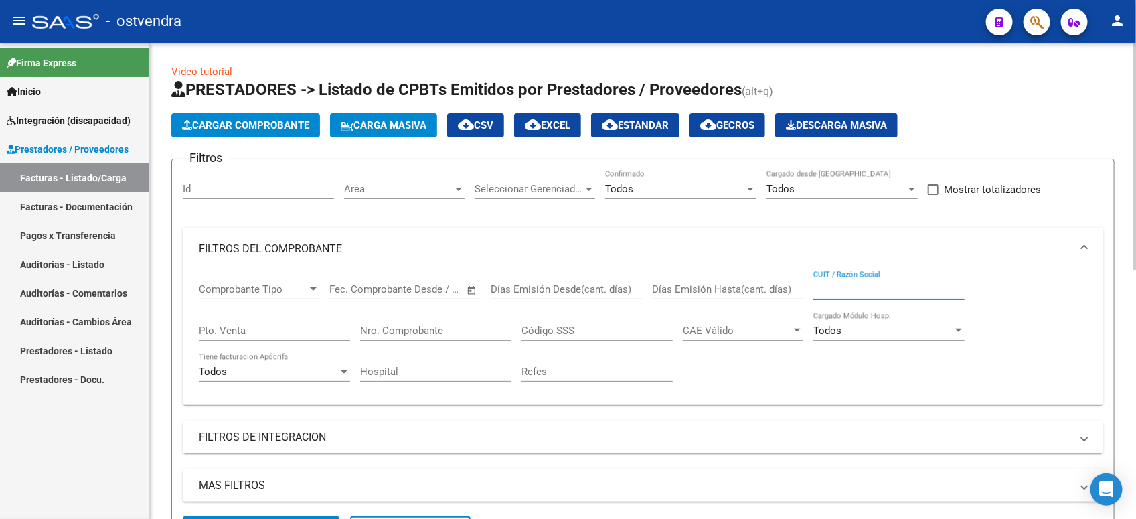
click at [887, 292] on input "CUIT / Razón Social" at bounding box center [888, 289] width 151 height 12
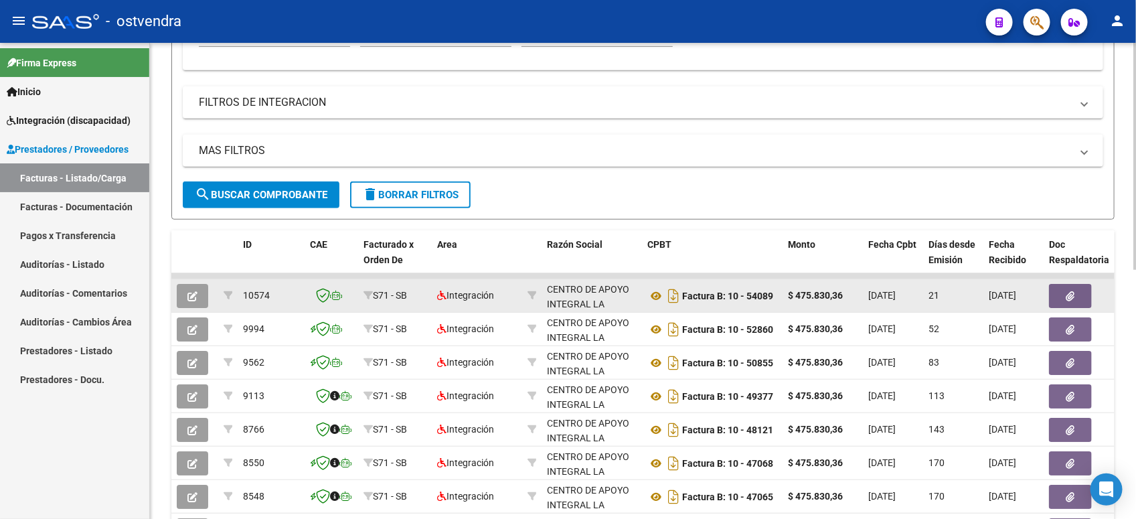
scroll to position [418, 0]
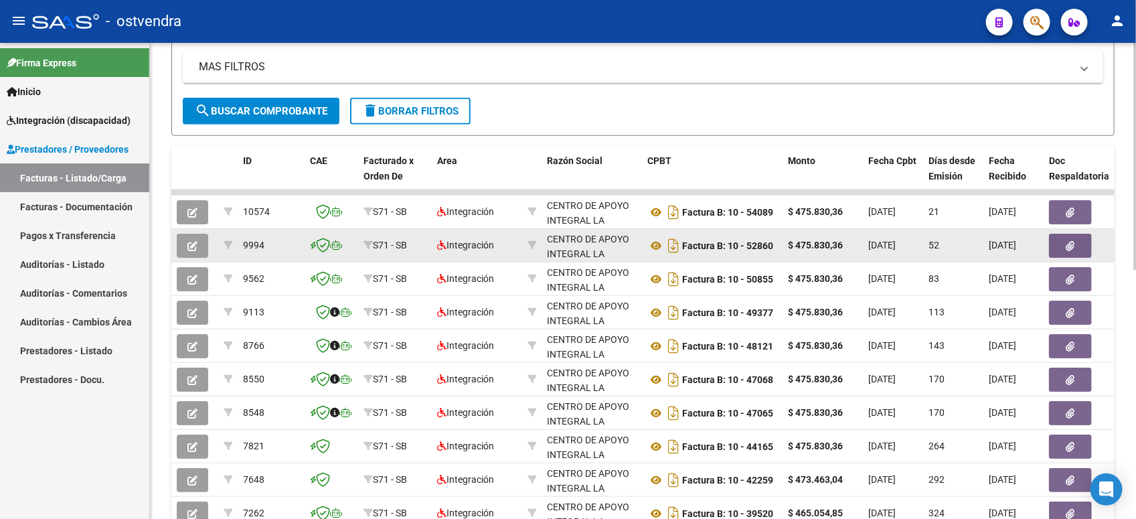
type input "la huella"
click at [199, 243] on button "button" at bounding box center [192, 246] width 31 height 24
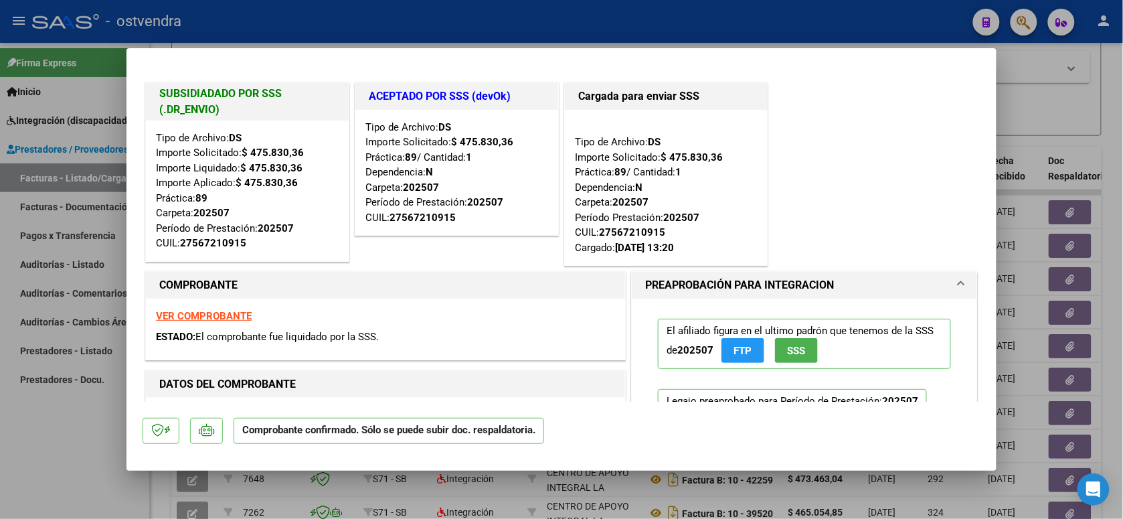
click at [434, 23] on div at bounding box center [561, 259] width 1123 height 519
type input "$ 0,00"
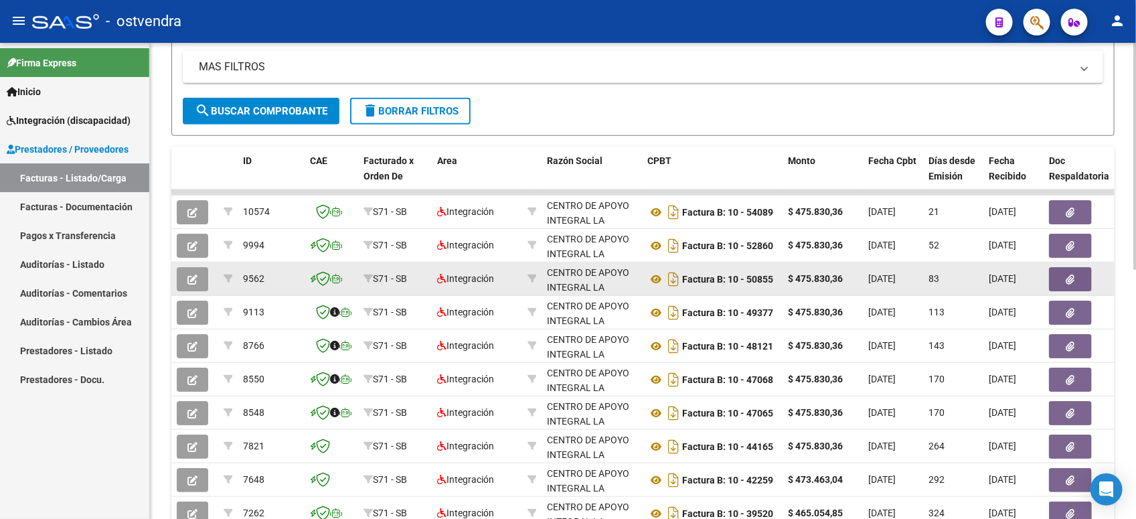
click at [195, 284] on button "button" at bounding box center [192, 279] width 31 height 24
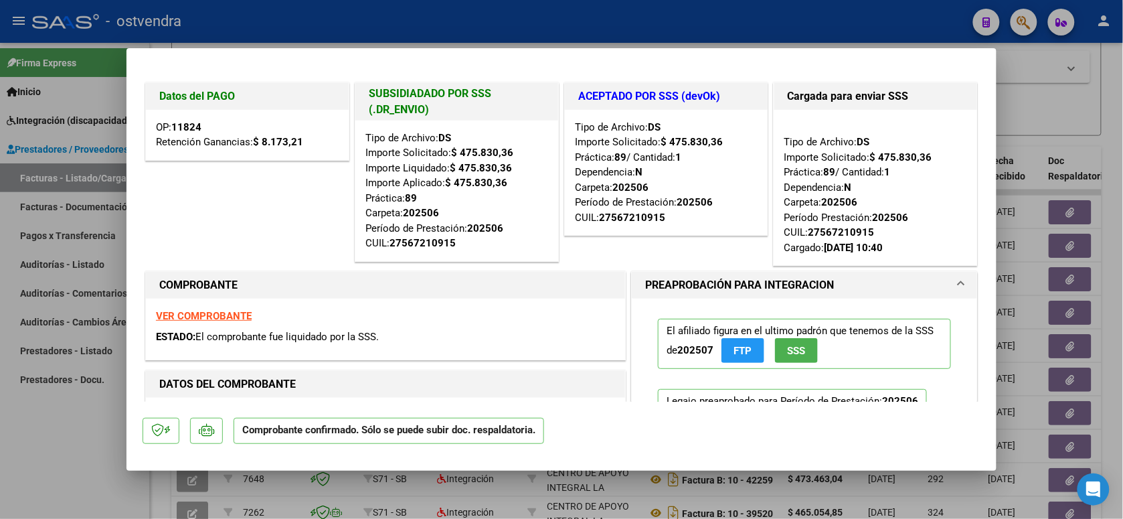
click at [358, 27] on div at bounding box center [561, 259] width 1123 height 519
type input "$ 0,00"
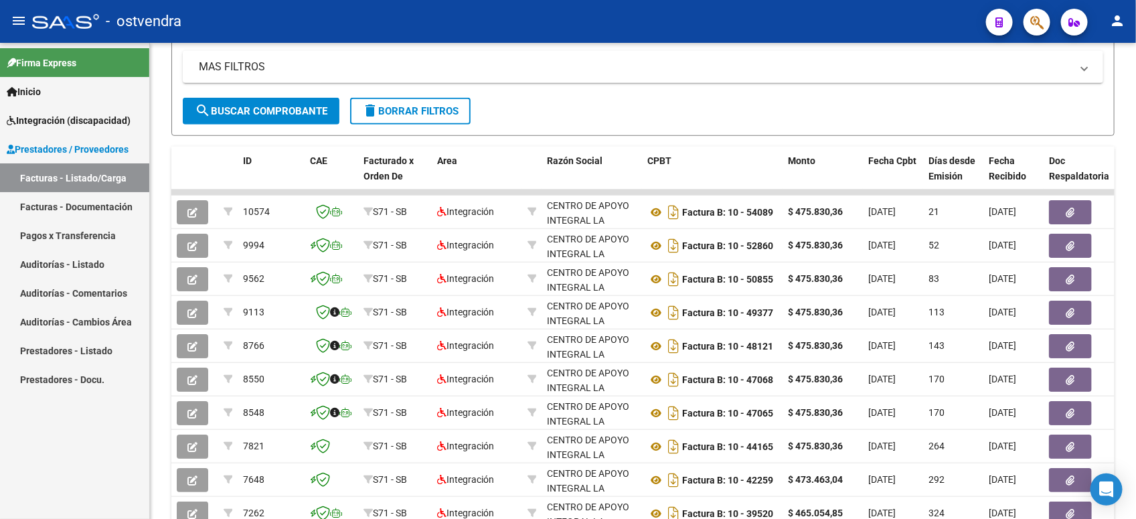
click at [51, 108] on link "Integración (discapacidad)" at bounding box center [74, 120] width 149 height 29
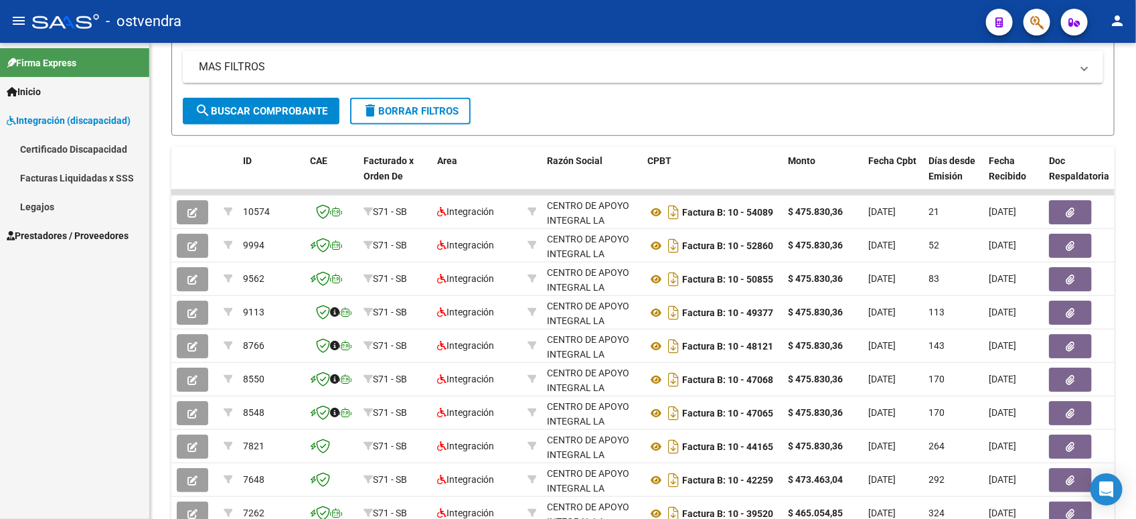
click at [72, 192] on link "Legajos" at bounding box center [74, 206] width 149 height 29
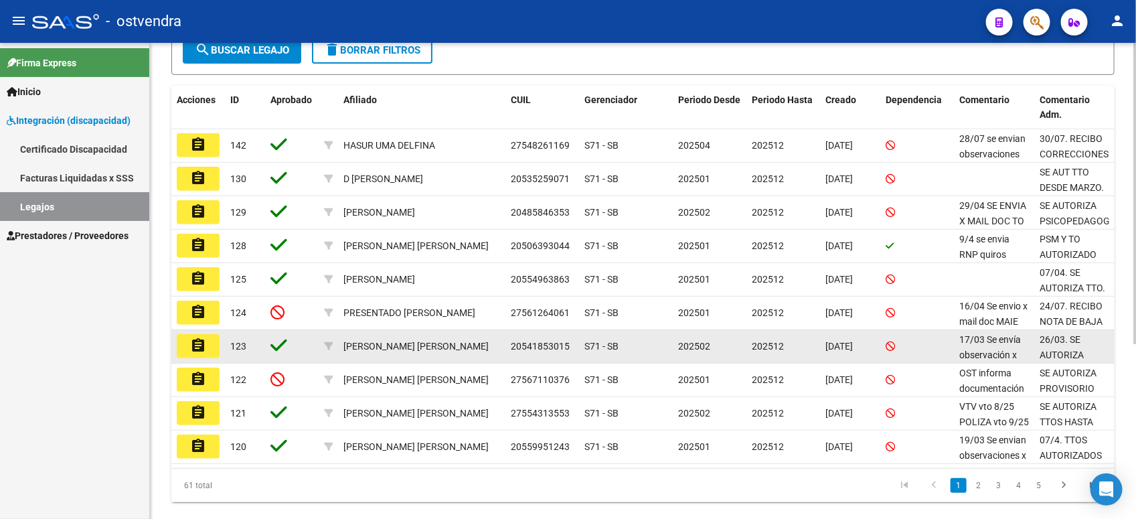
scroll to position [276, 0]
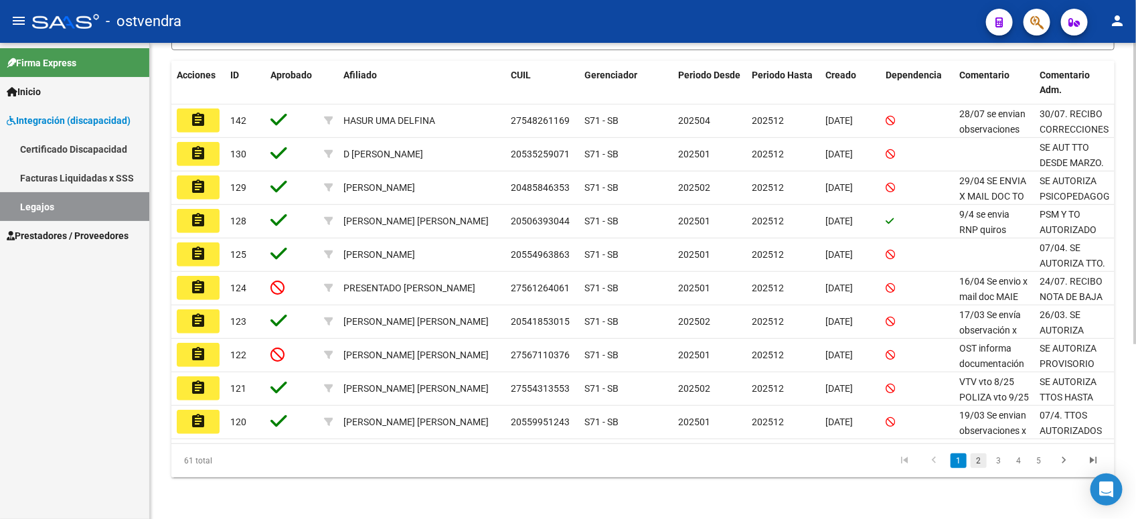
click at [978, 460] on link "2" at bounding box center [978, 460] width 16 height 15
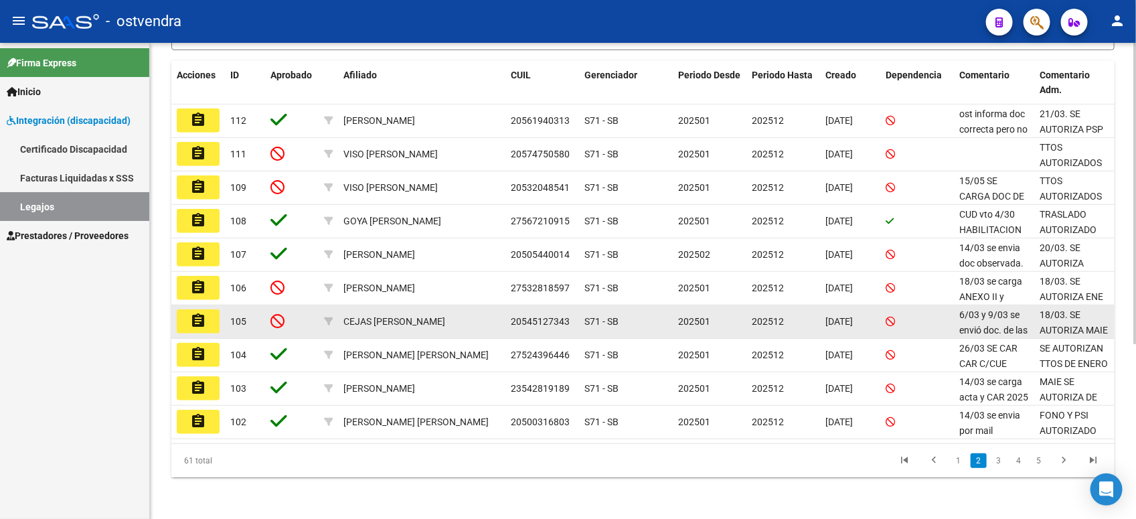
click at [205, 321] on mat-icon "assignment" at bounding box center [198, 321] width 16 height 16
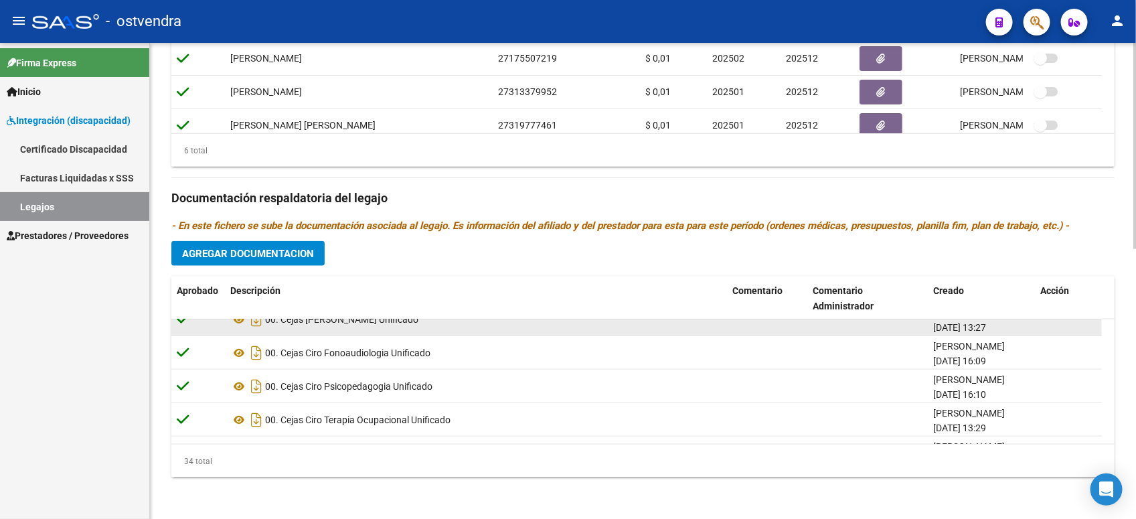
scroll to position [837, 0]
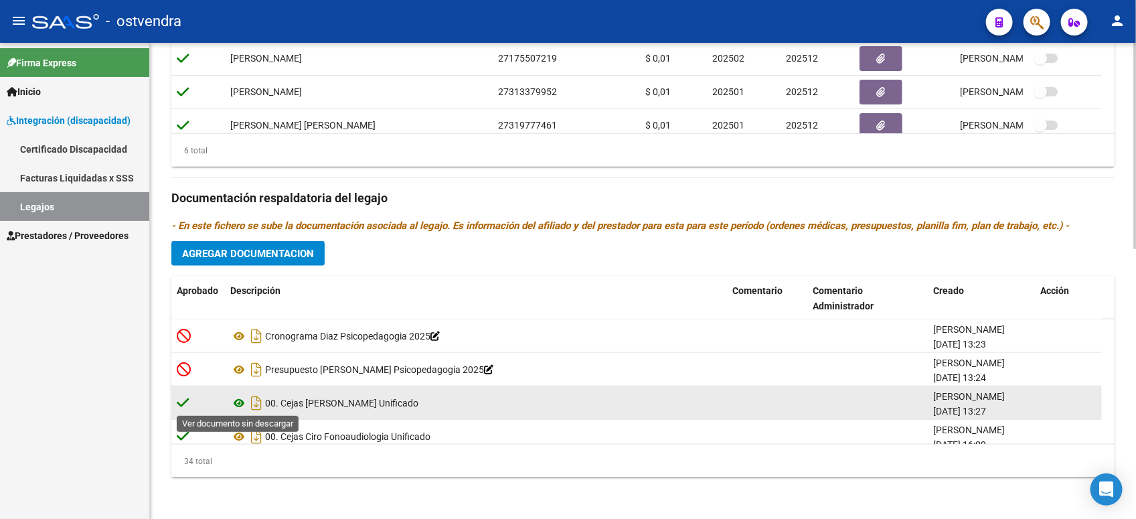
click at [241, 400] on icon at bounding box center [238, 403] width 17 height 16
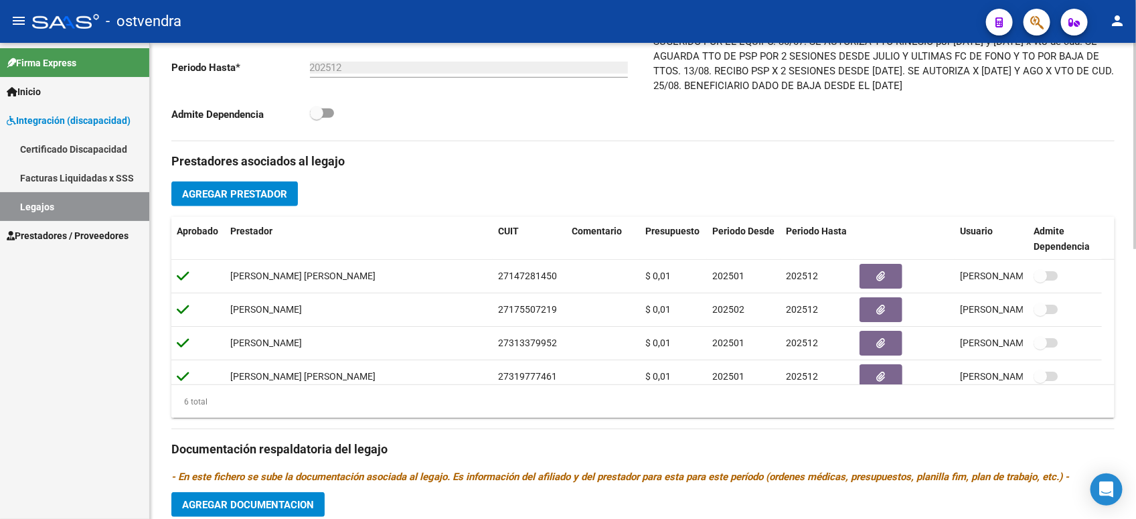
scroll to position [202, 0]
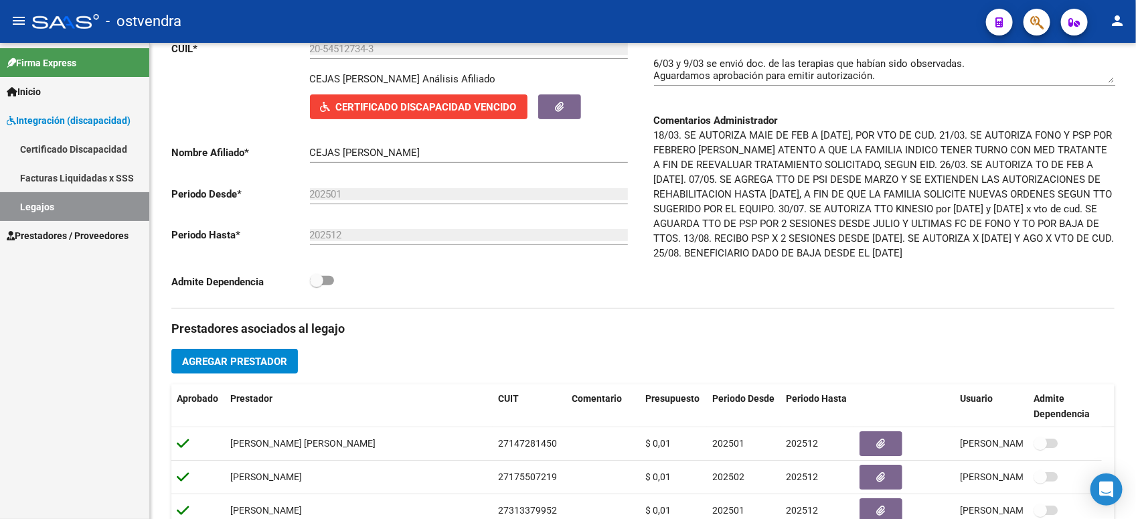
click at [74, 125] on span "Integración (discapacidad)" at bounding box center [69, 120] width 124 height 15
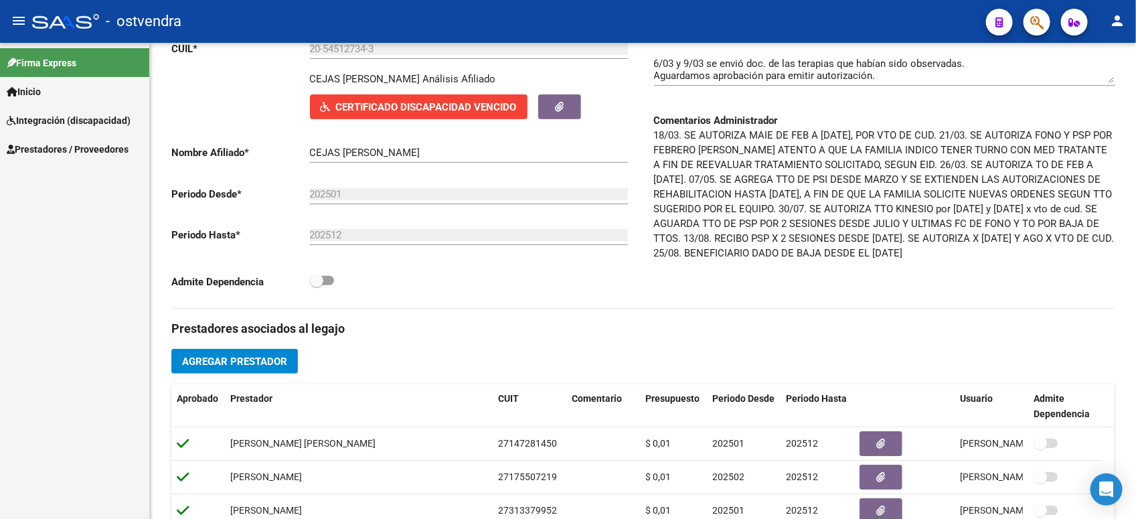
click at [84, 145] on span "Prestadores / Proveedores" at bounding box center [68, 149] width 122 height 15
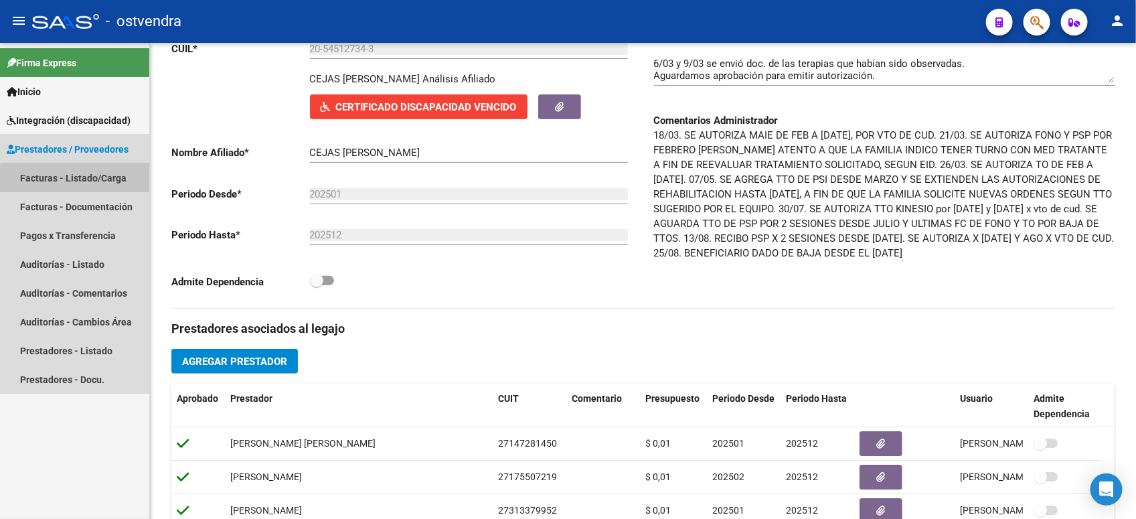
click at [98, 181] on link "Facturas - Listado/Carga" at bounding box center [74, 177] width 149 height 29
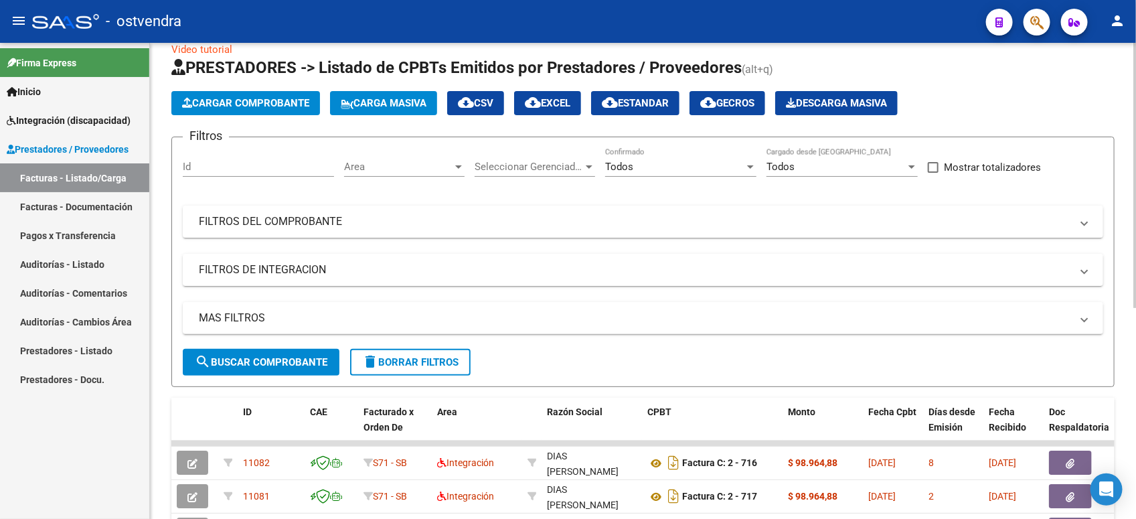
scroll to position [202, 0]
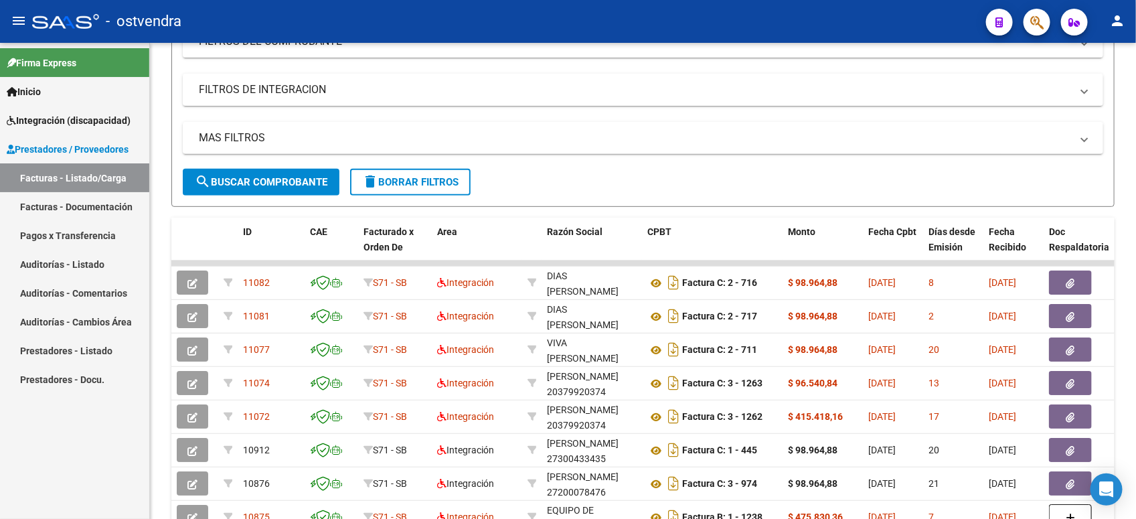
click at [68, 117] on span "Integración (discapacidad)" at bounding box center [69, 120] width 124 height 15
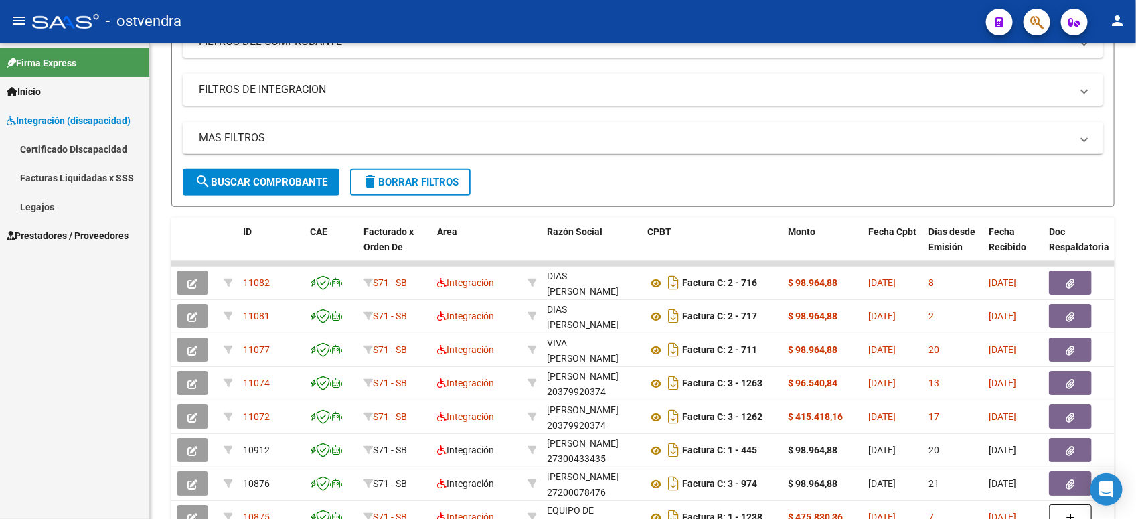
click at [47, 209] on link "Legajos" at bounding box center [74, 206] width 149 height 29
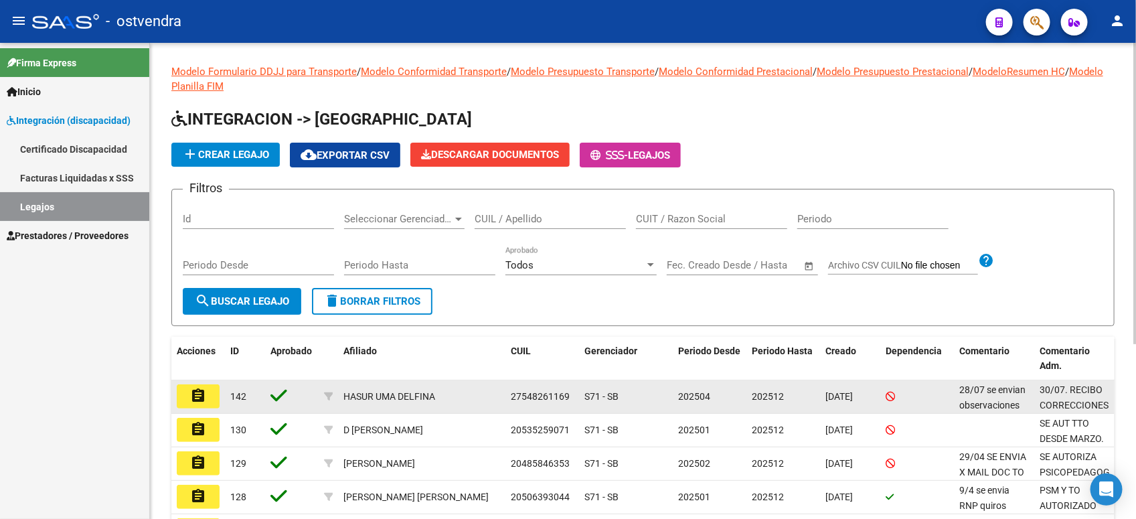
click at [201, 396] on mat-icon "assignment" at bounding box center [198, 395] width 16 height 16
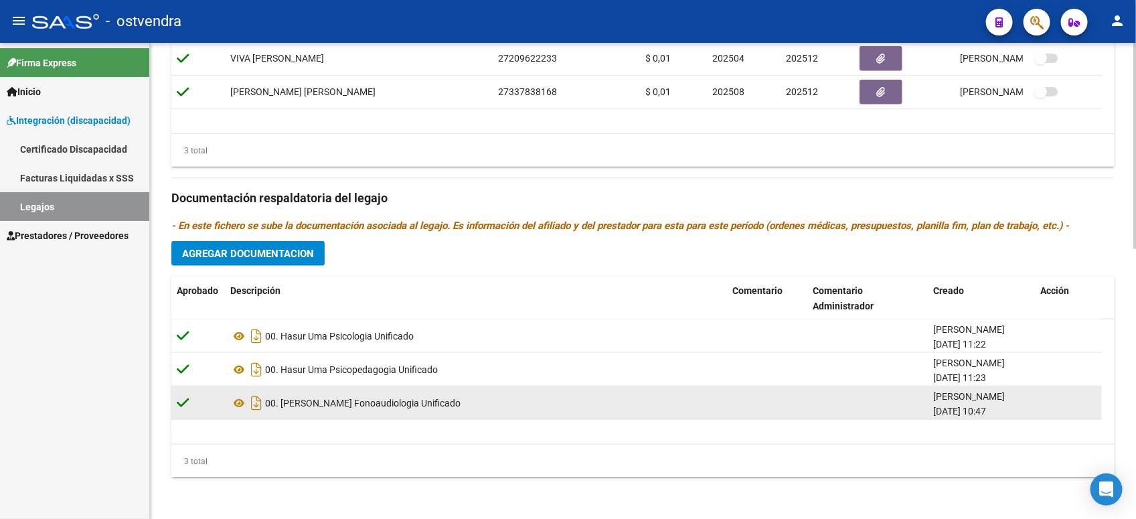
scroll to position [1, 0]
click at [241, 398] on icon at bounding box center [238, 403] width 17 height 16
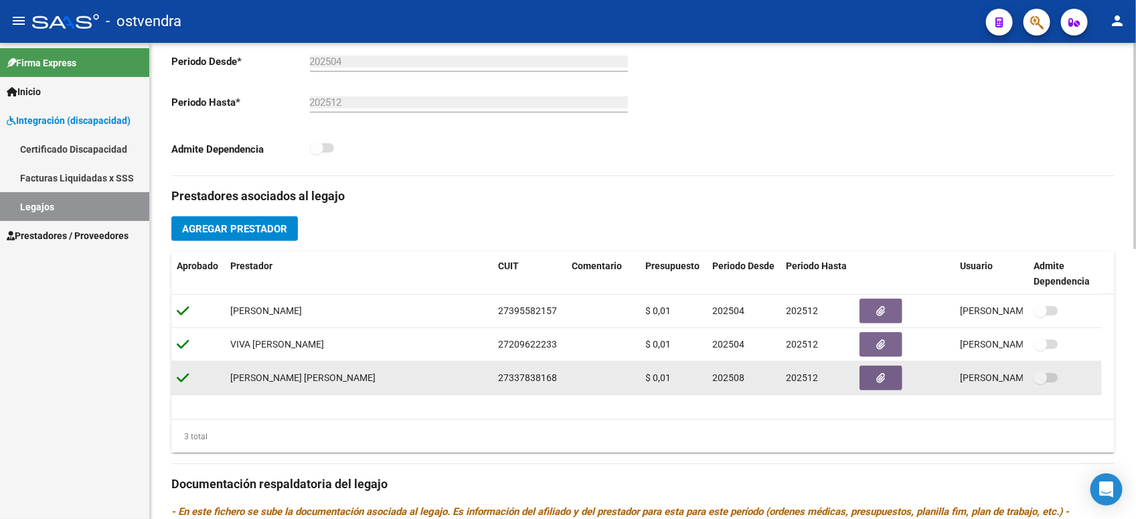
scroll to position [418, 0]
